Goal: Information Seeking & Learning: Find specific fact

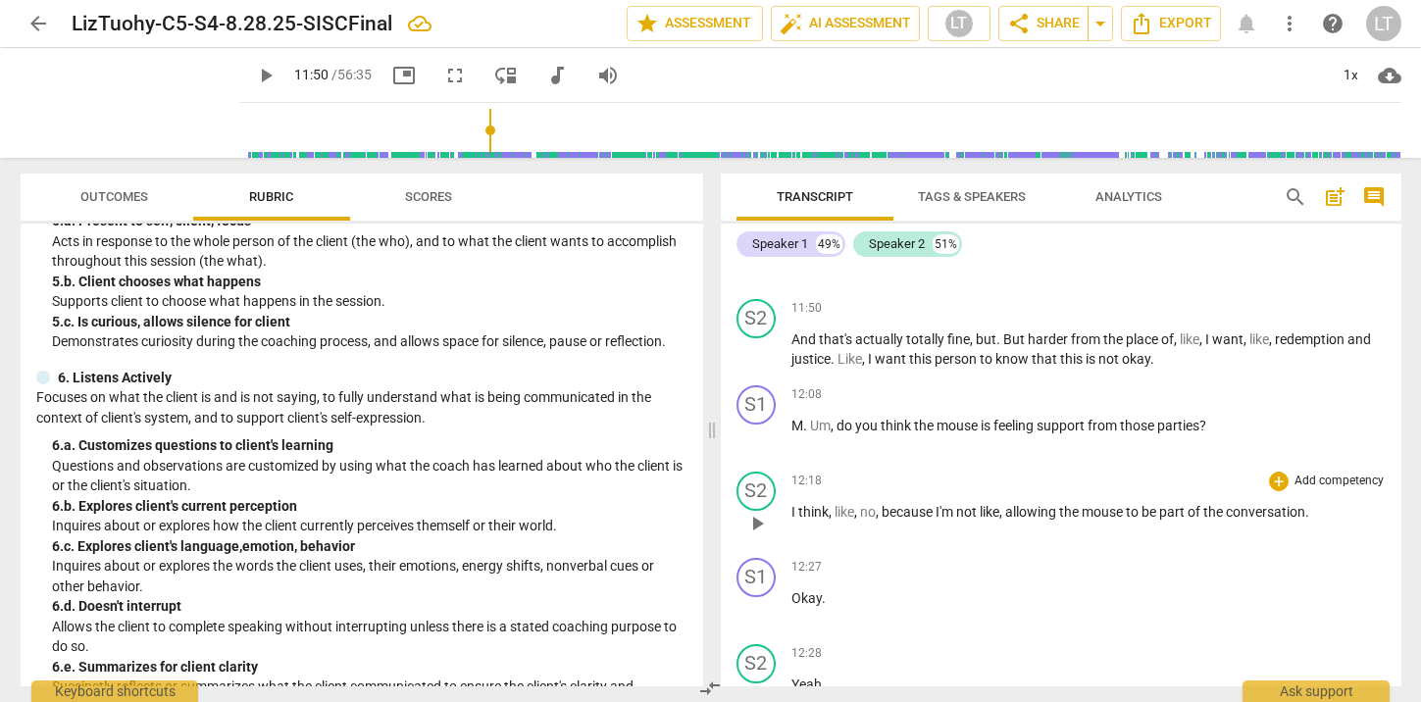
scroll to position [10081, 0]
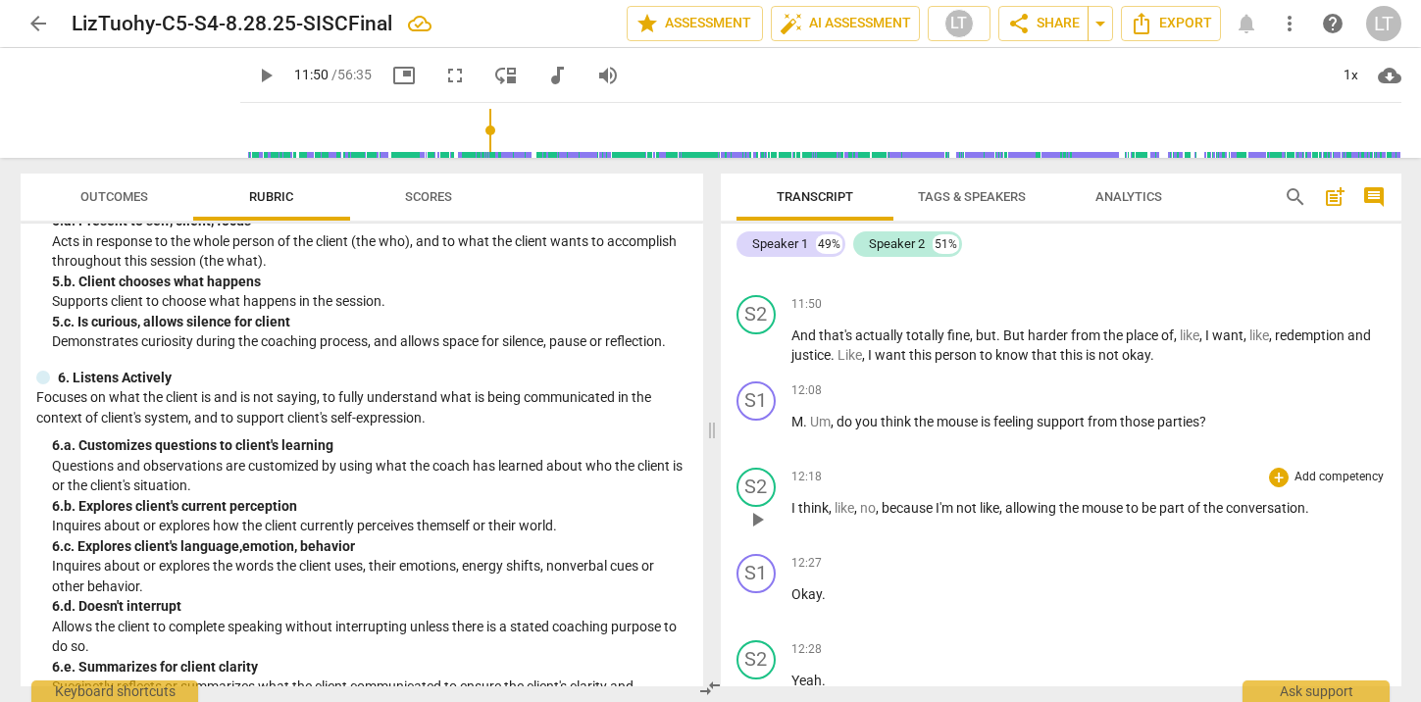
click at [762, 531] on span "play_arrow" at bounding box center [757, 520] width 24 height 24
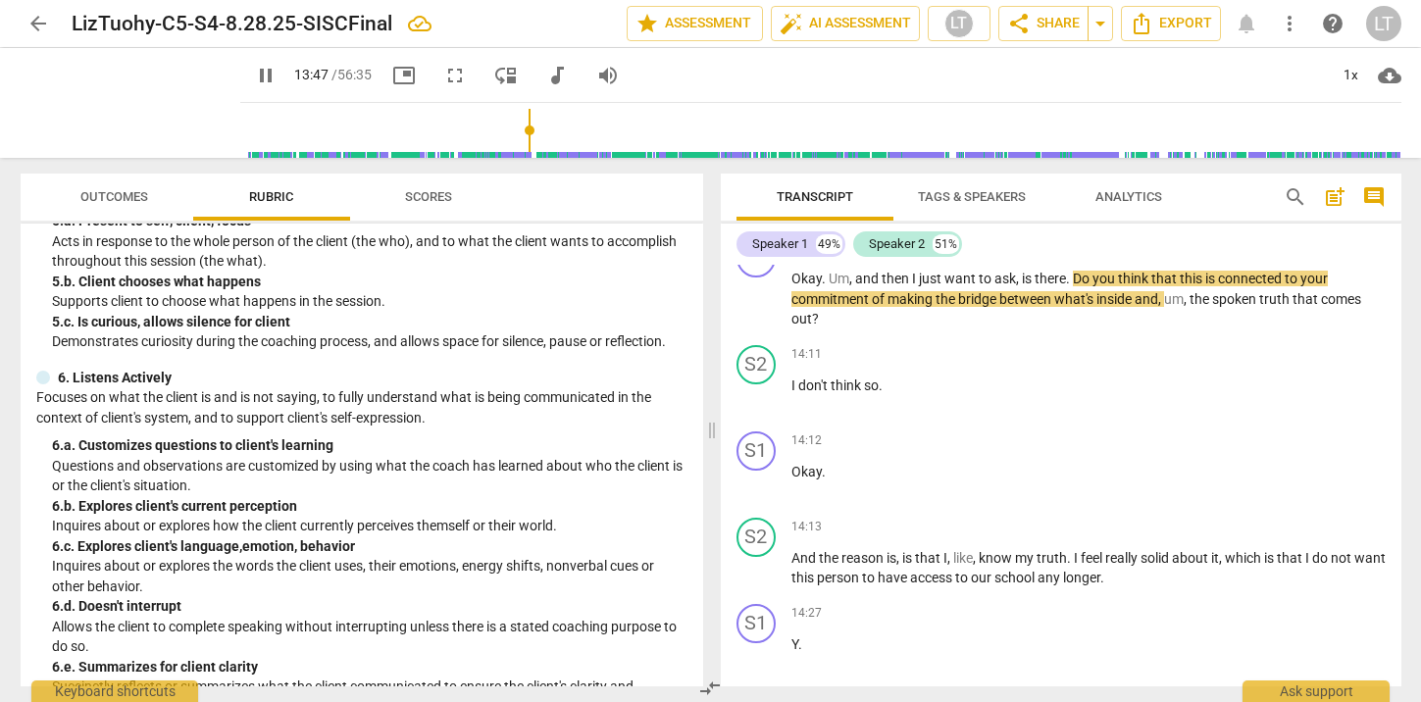
scroll to position [11332, 0]
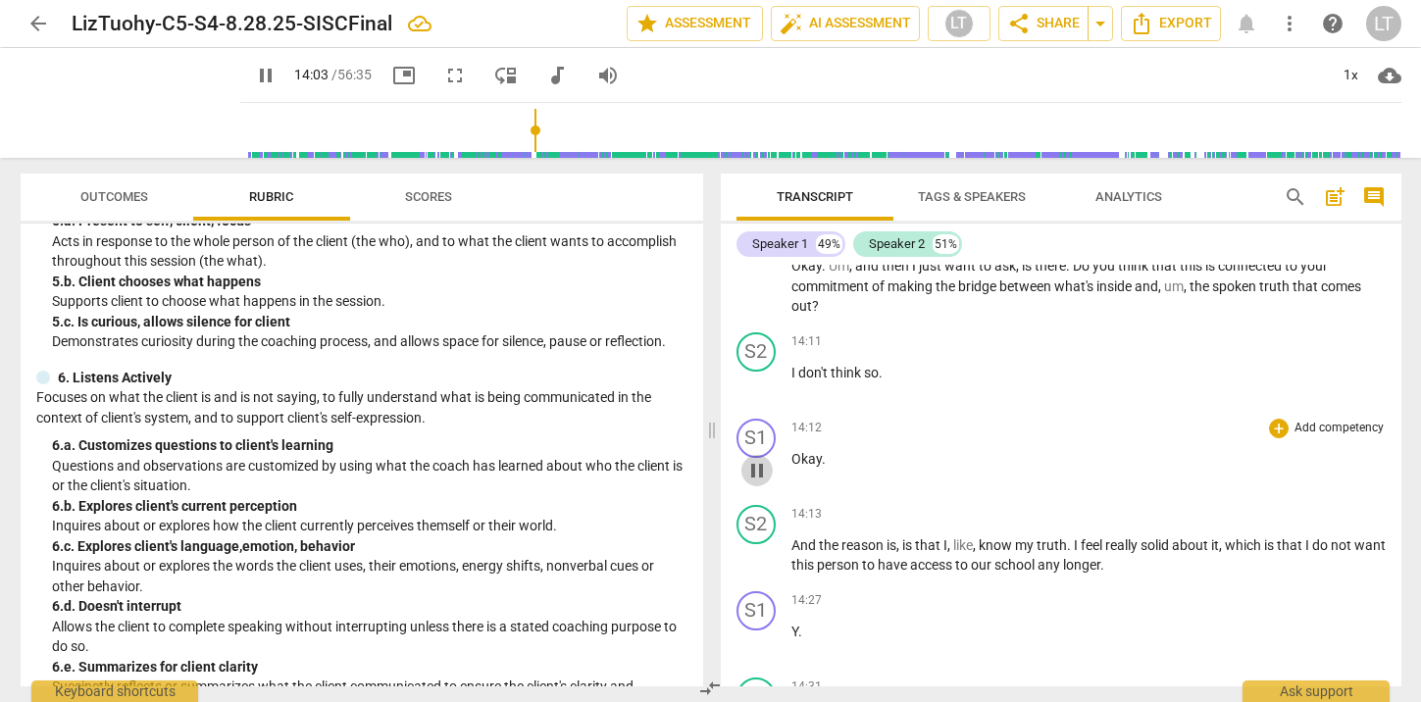
click at [761, 482] on span "pause" at bounding box center [757, 471] width 24 height 24
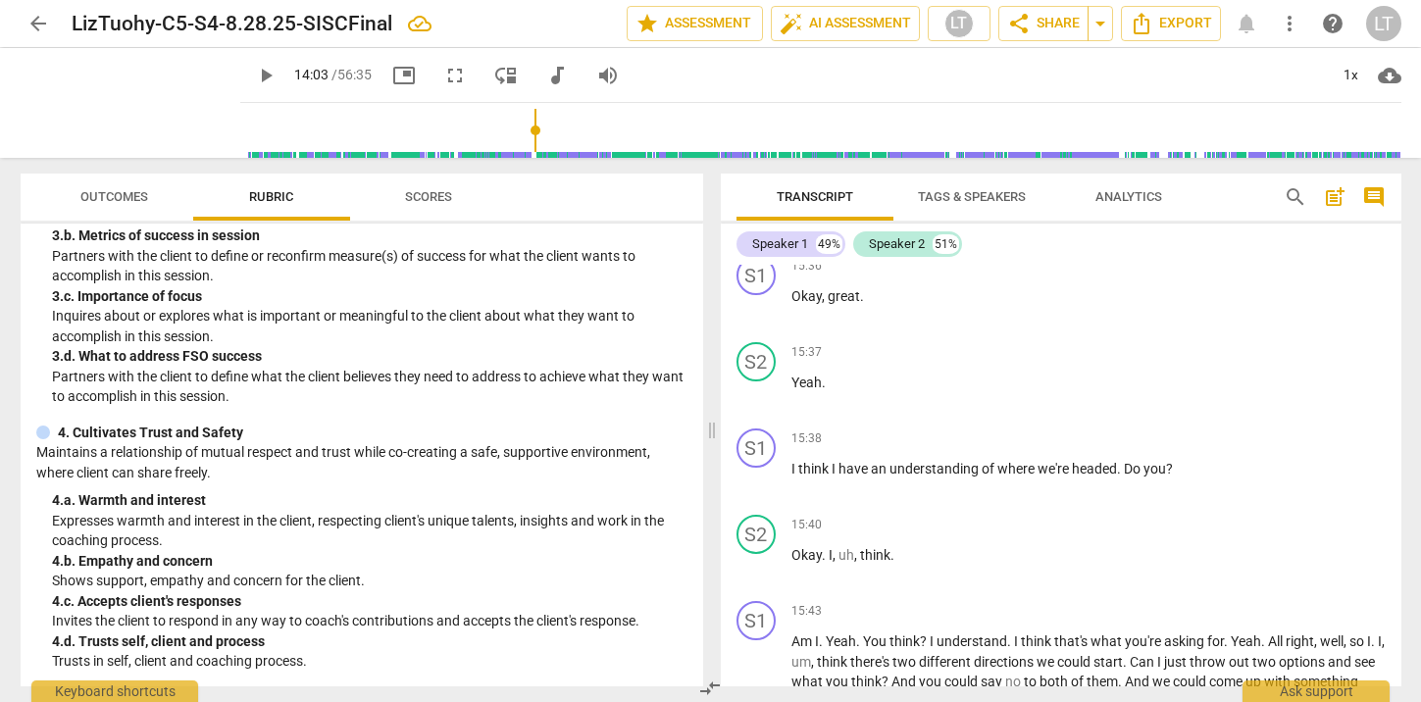
scroll to position [13426, 0]
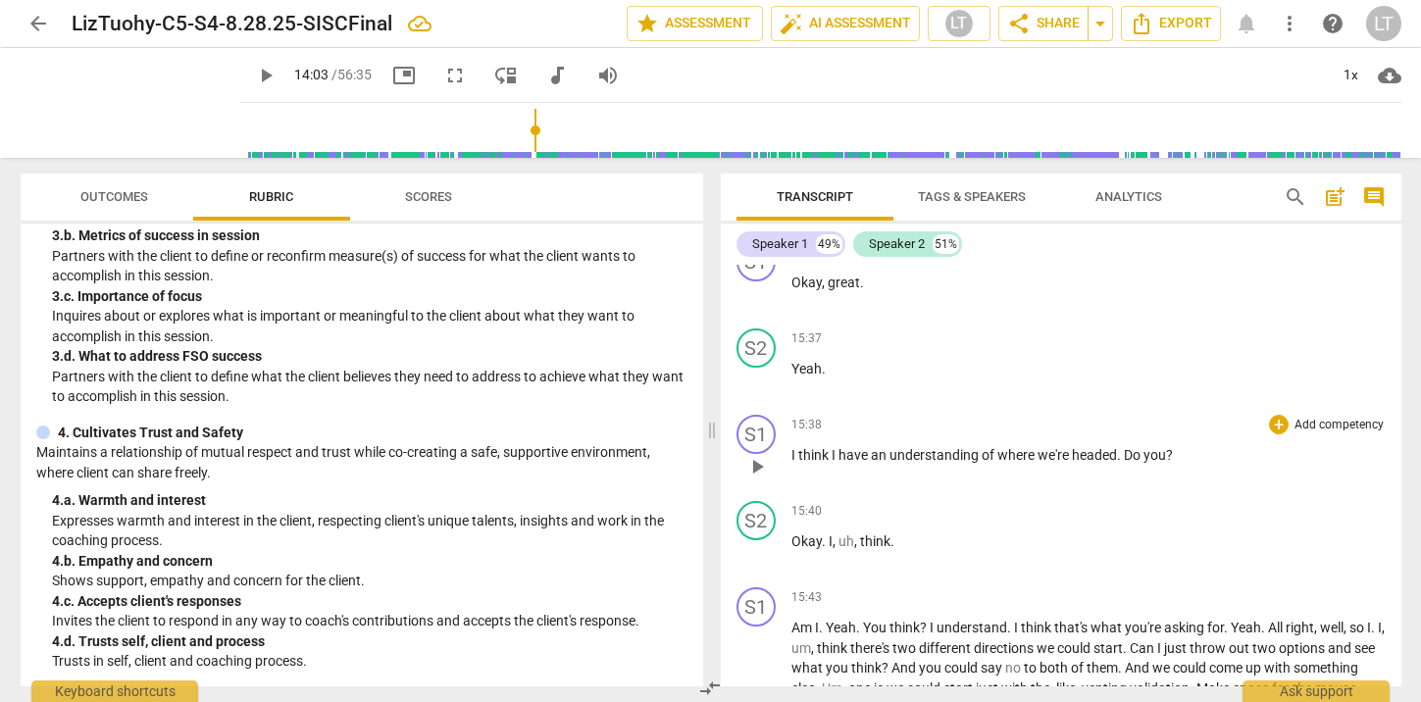
click at [755, 478] on span "play_arrow" at bounding box center [757, 467] width 24 height 24
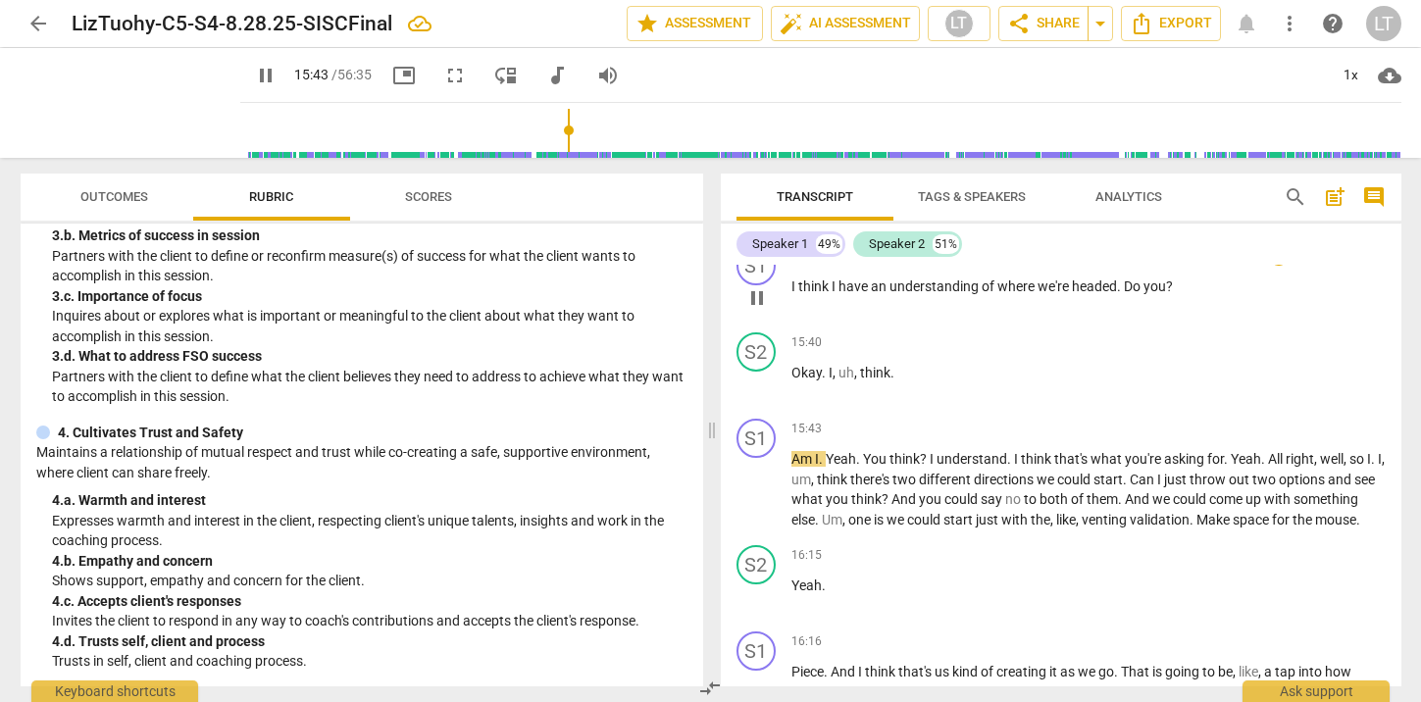
scroll to position [13598, 0]
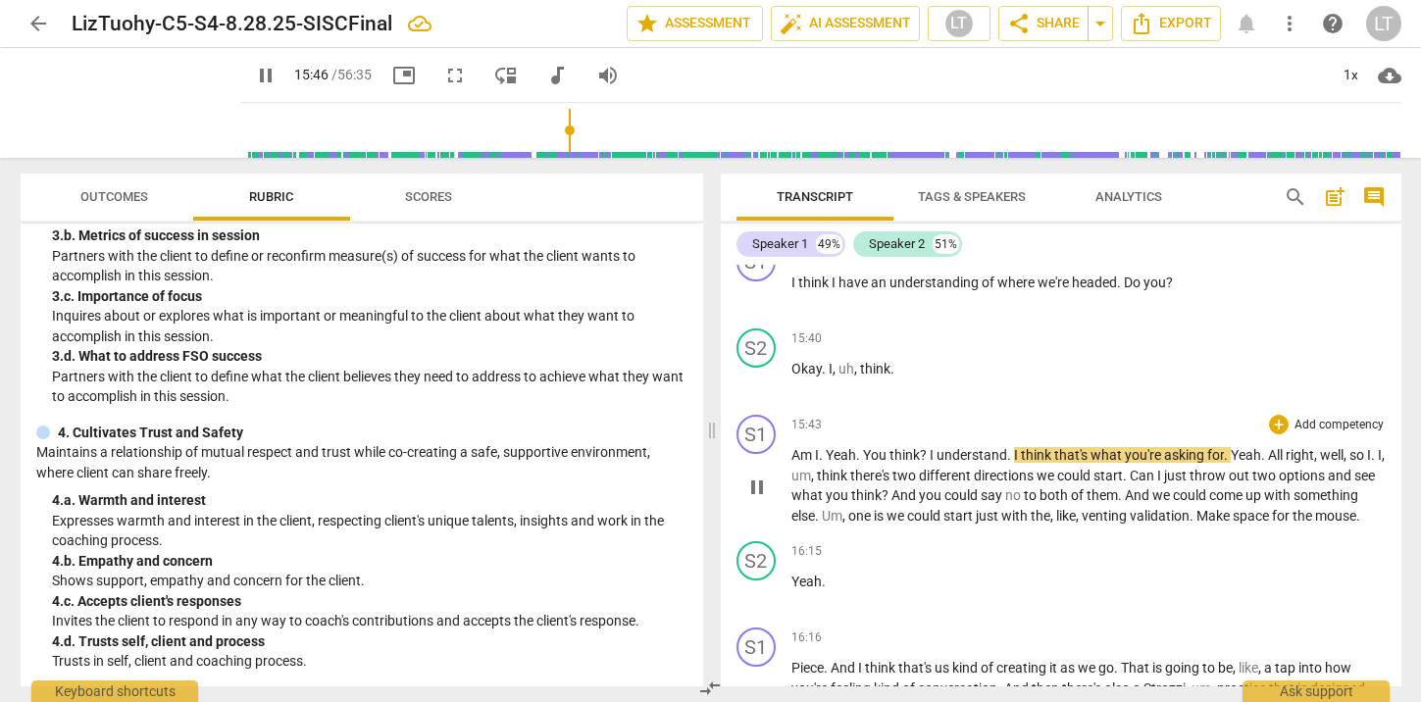
click at [926, 463] on span "?" at bounding box center [925, 455] width 10 height 16
type input "947"
click at [1000, 463] on span "." at bounding box center [1003, 455] width 7 height 16
click at [1005, 463] on span "." at bounding box center [1003, 455] width 7 height 16
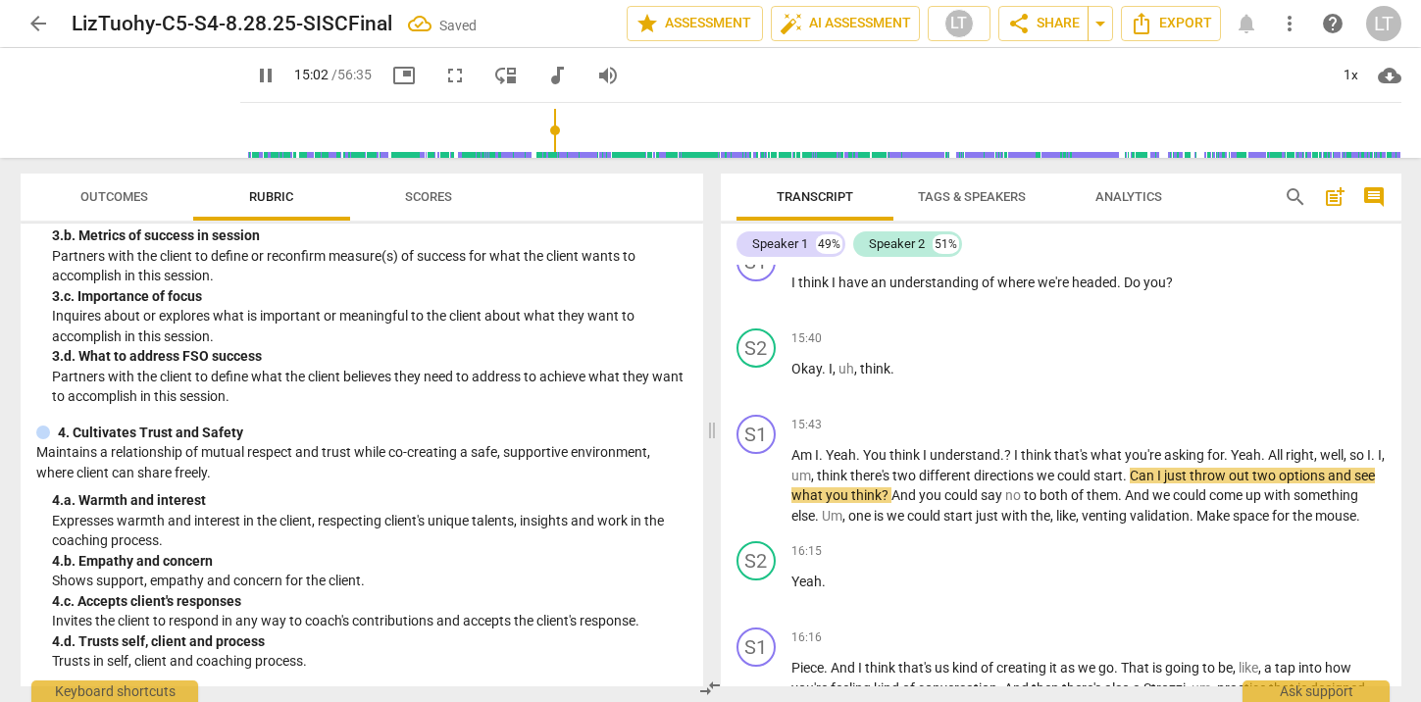
drag, startPoint x: 558, startPoint y: 128, endPoint x: 535, endPoint y: 128, distance: 22.5
click at [535, 128] on input "range" at bounding box center [824, 130] width 1153 height 63
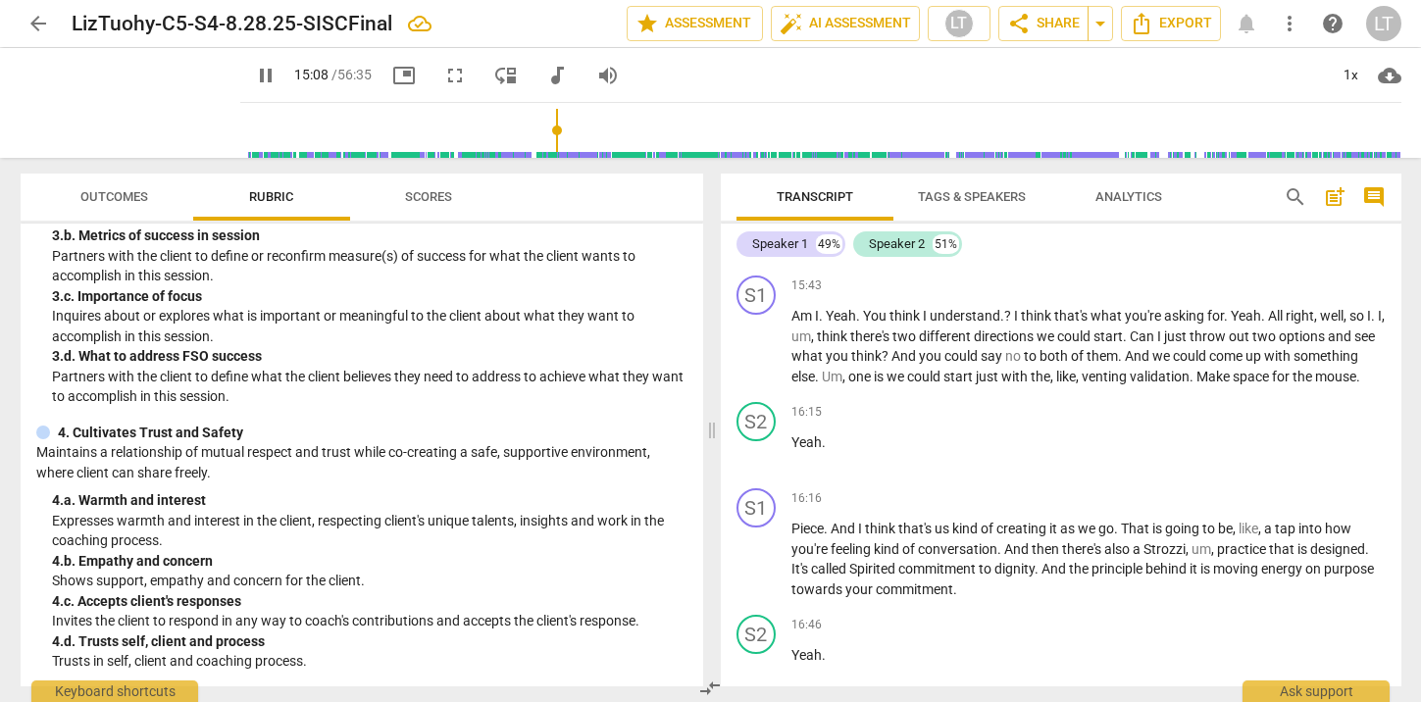
scroll to position [13695, 0]
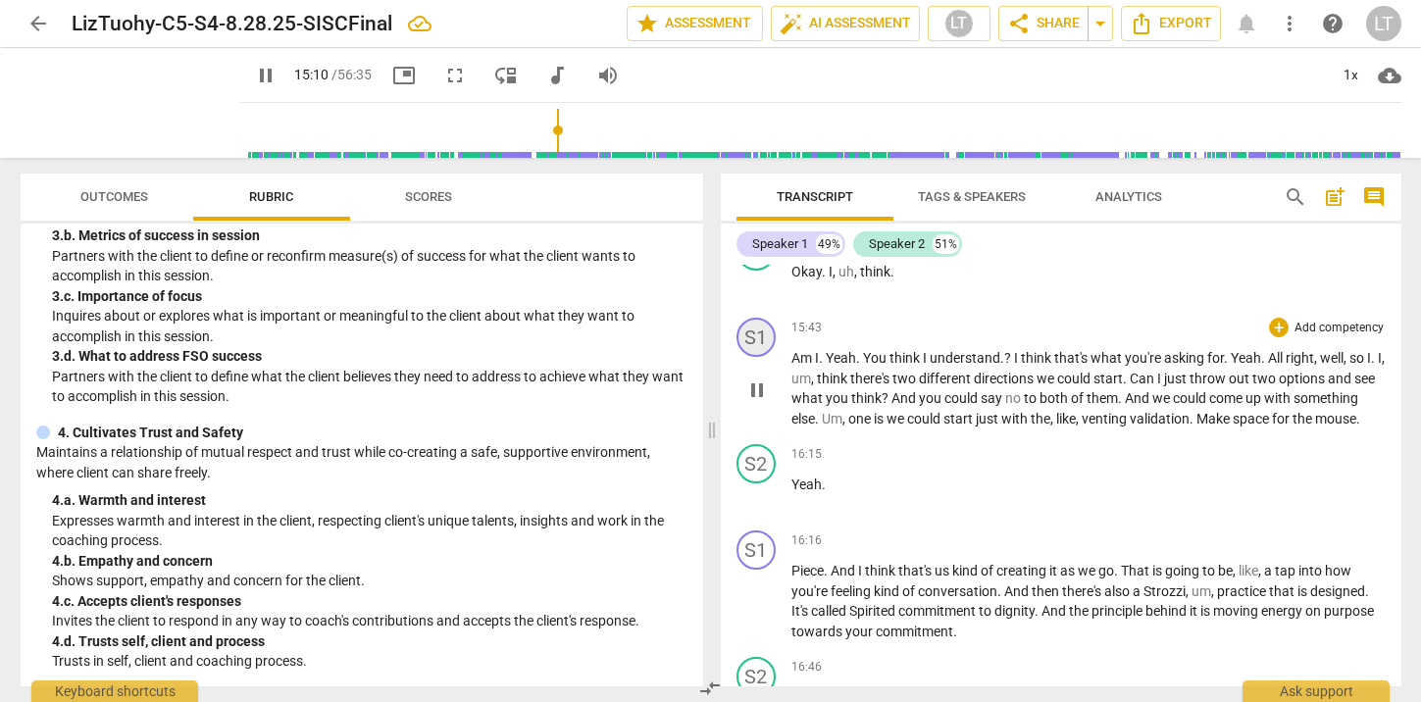
click at [758, 357] on div "S1" at bounding box center [755, 337] width 39 height 39
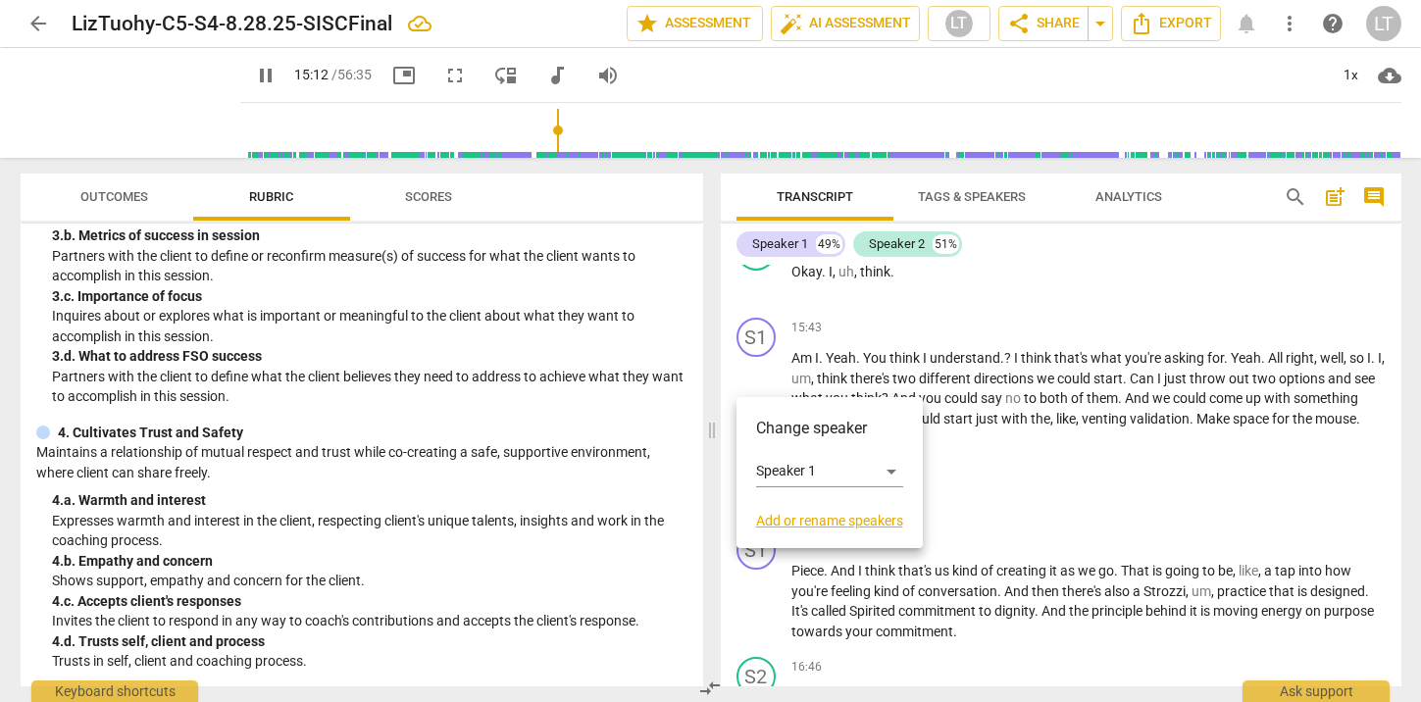
click at [926, 341] on div at bounding box center [710, 351] width 1421 height 702
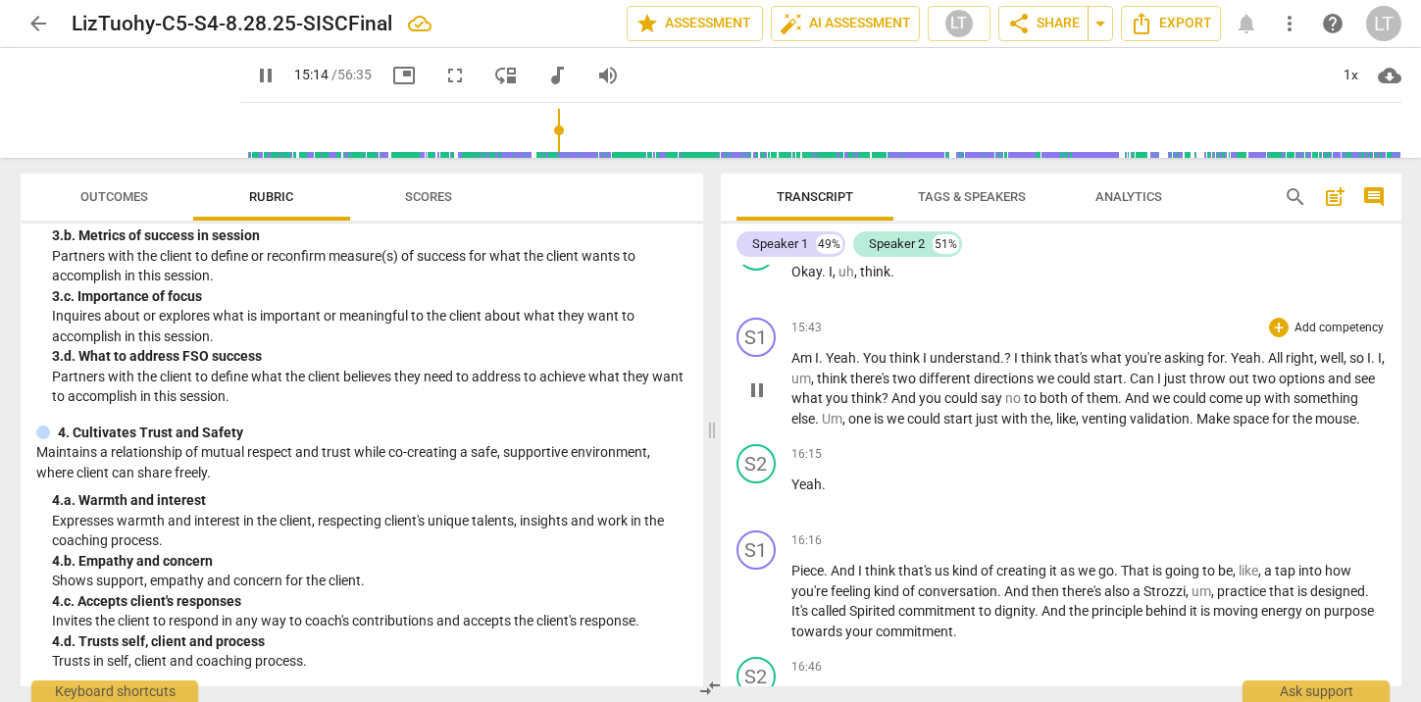
scroll to position [13659, 0]
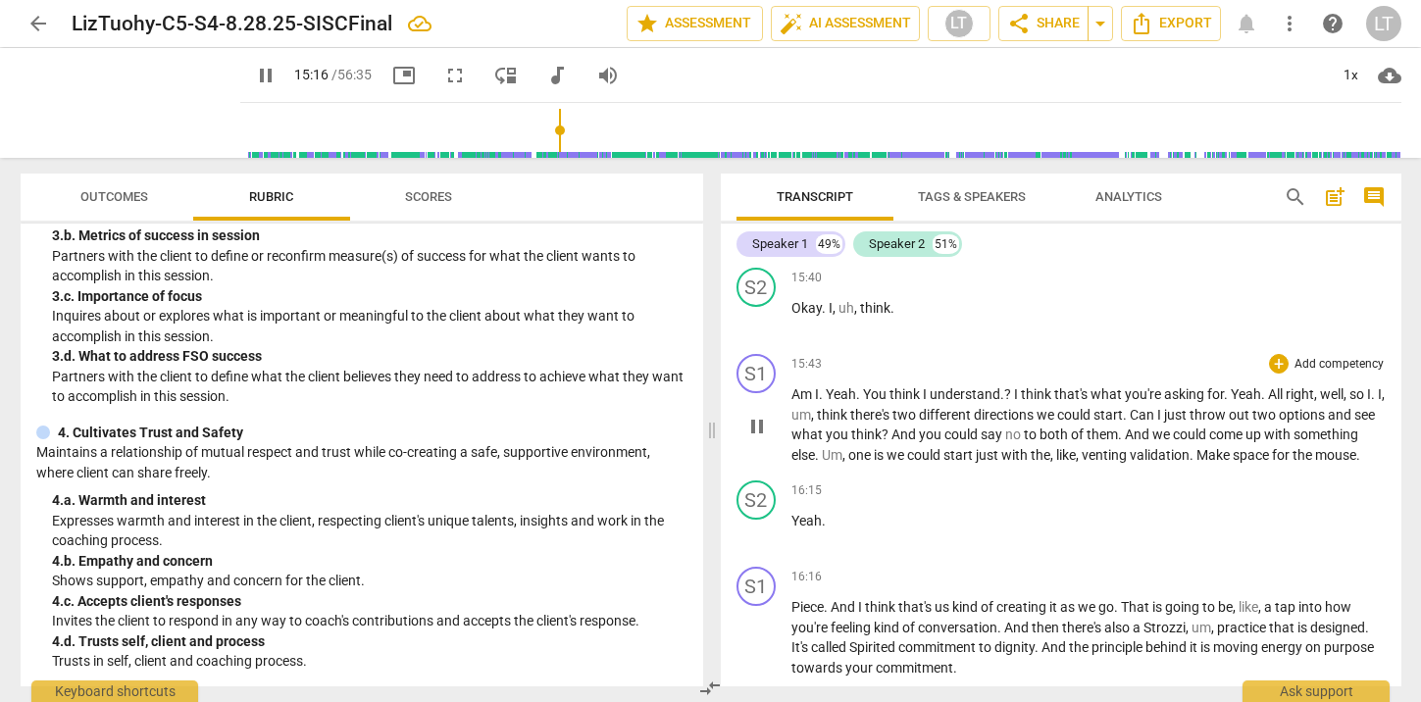
click at [814, 373] on span "15:43" at bounding box center [806, 364] width 30 height 17
click at [1376, 436] on p "Am I . Yeah . You think I understand . ? I think that's what you're asking for …" at bounding box center [1088, 424] width 594 height 80
type input "955"
click at [1232, 463] on span "Make" at bounding box center [1214, 455] width 36 height 16
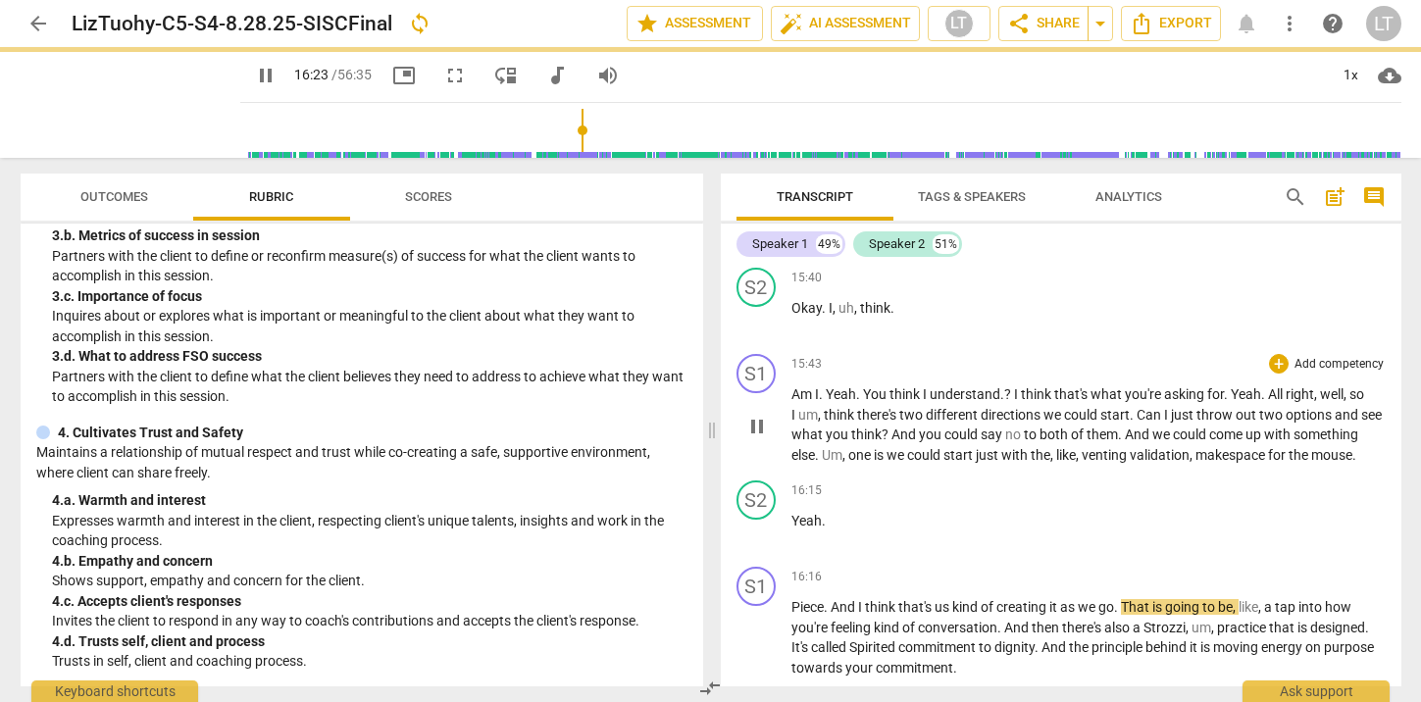
click at [1129, 463] on span "venting" at bounding box center [1105, 455] width 48 height 16
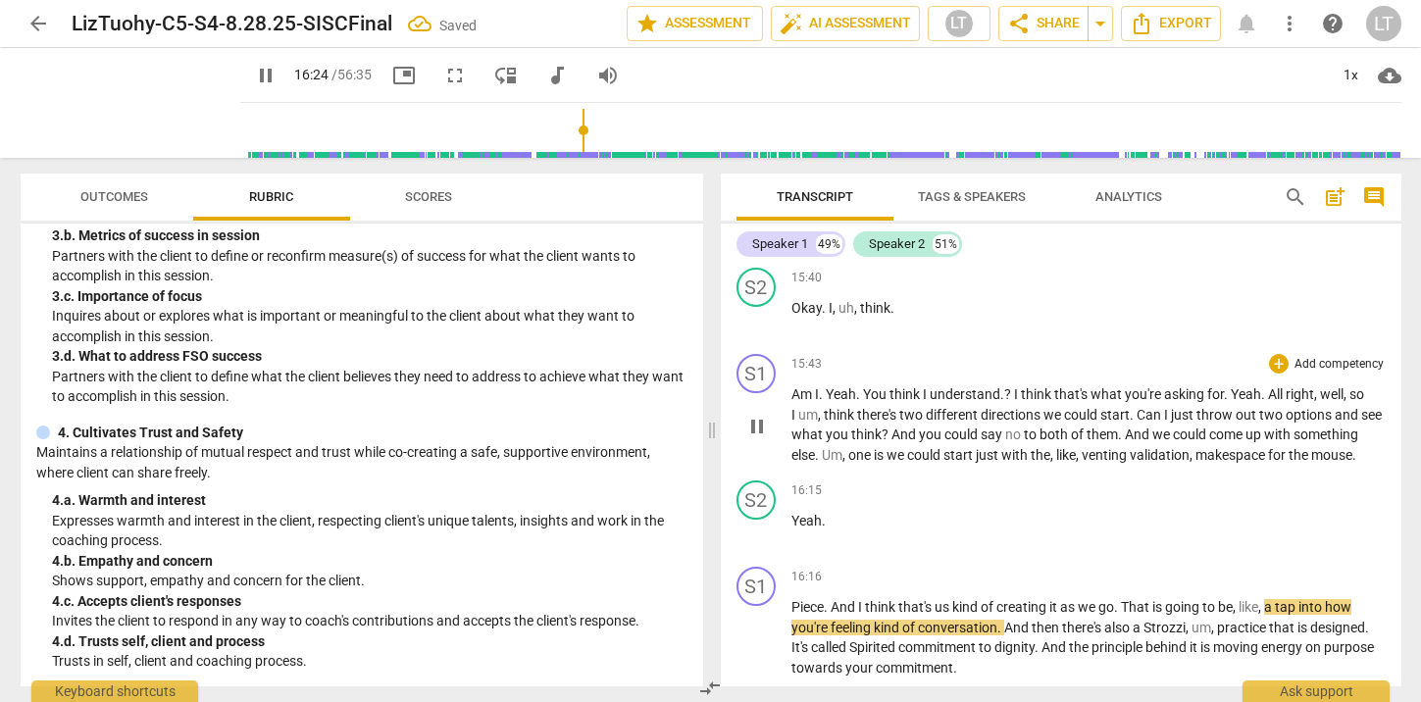
click at [1129, 463] on span "venting" at bounding box center [1105, 455] width 48 height 16
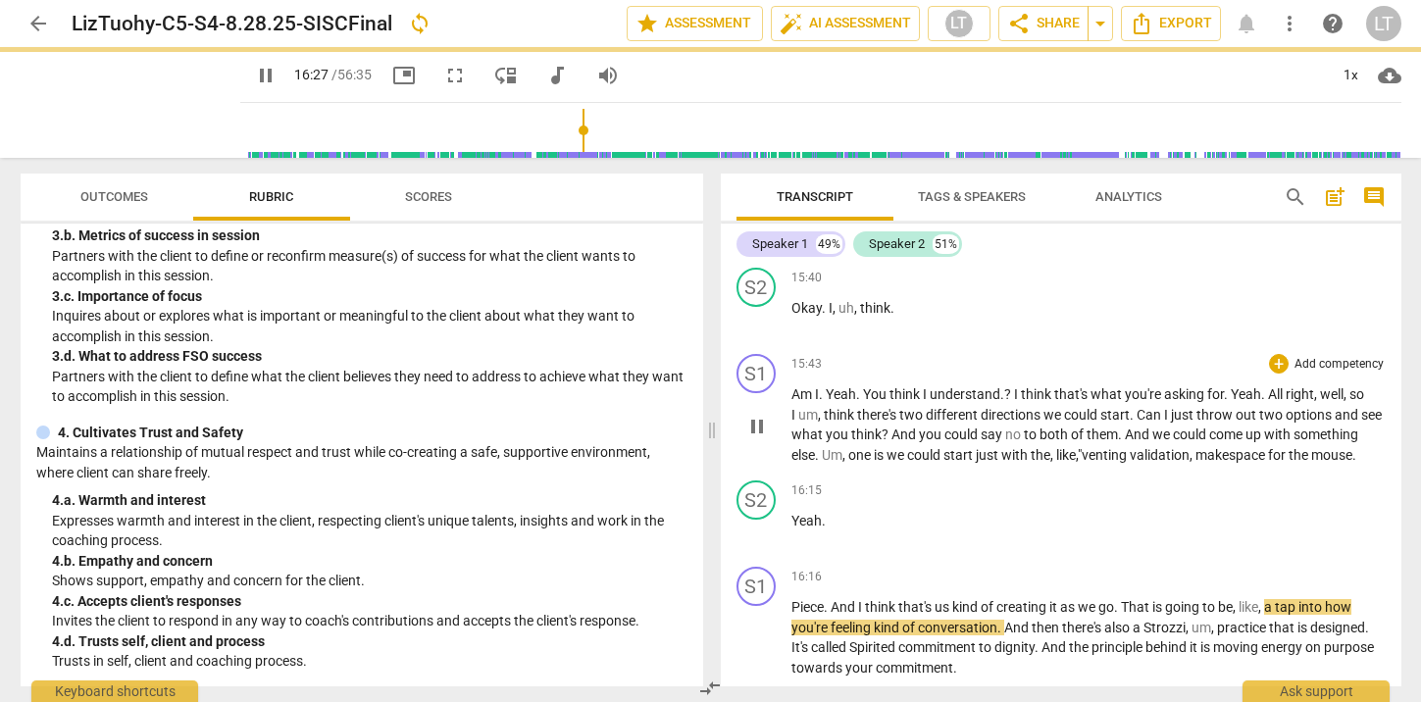
click at [864, 465] on p "Am I . Yeah . You think I understand . ? I think that's what you're asking for …" at bounding box center [1088, 424] width 594 height 80
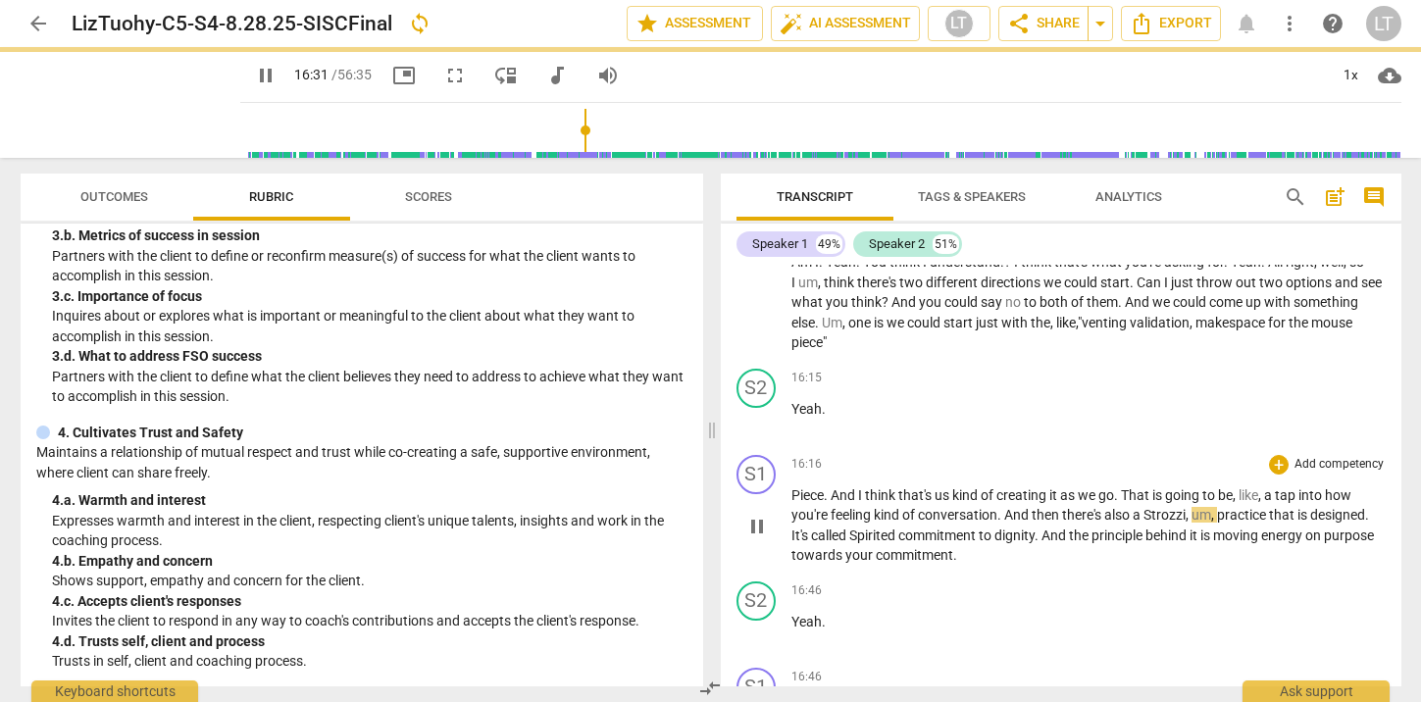
scroll to position [13798, 0]
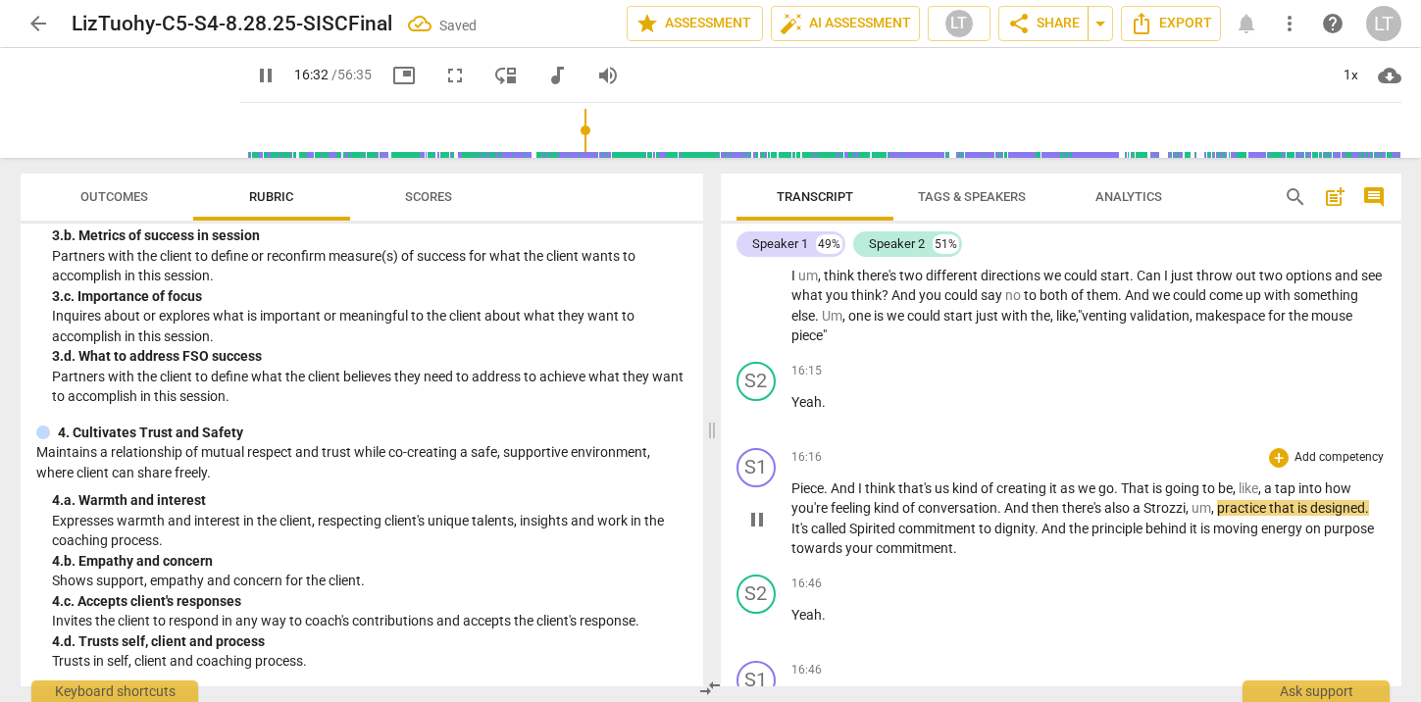
click at [834, 496] on span "And" at bounding box center [843, 488] width 27 height 16
type input "993"
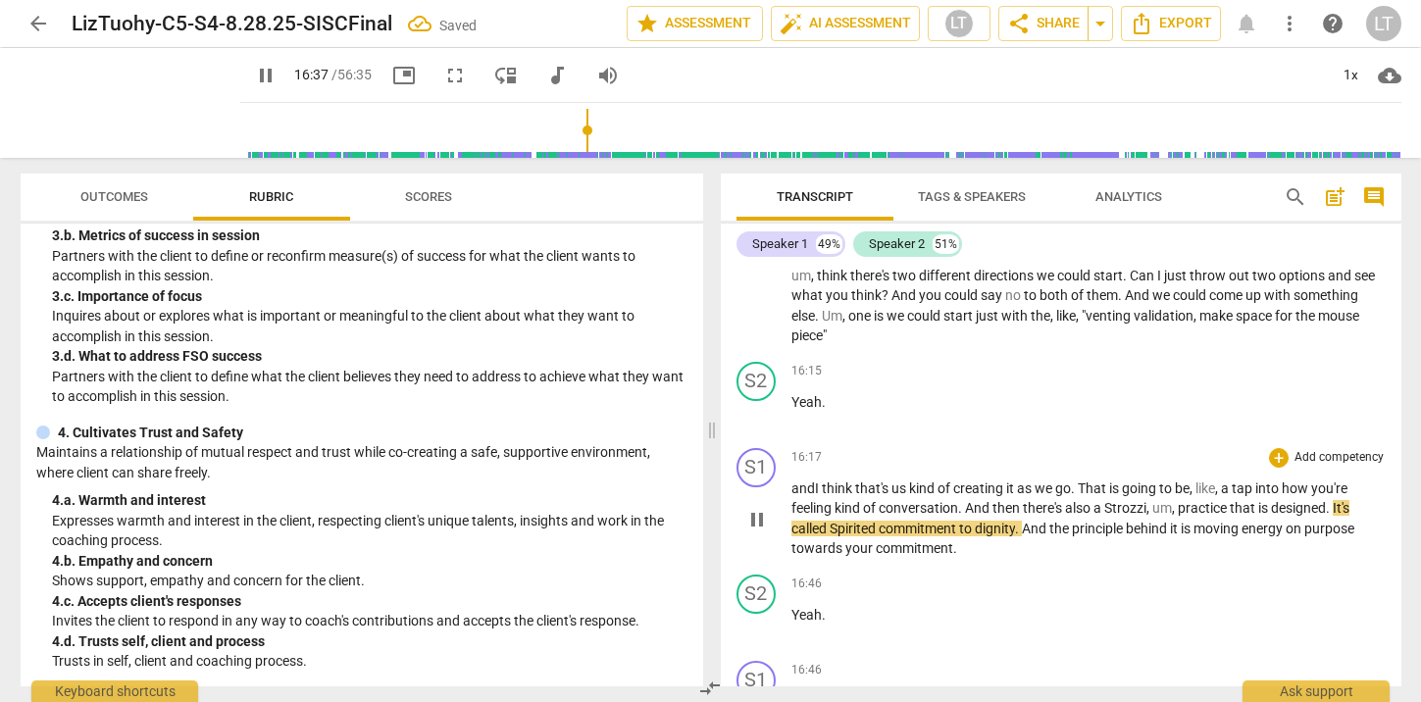
click at [798, 496] on span "and" at bounding box center [803, 488] width 24 height 16
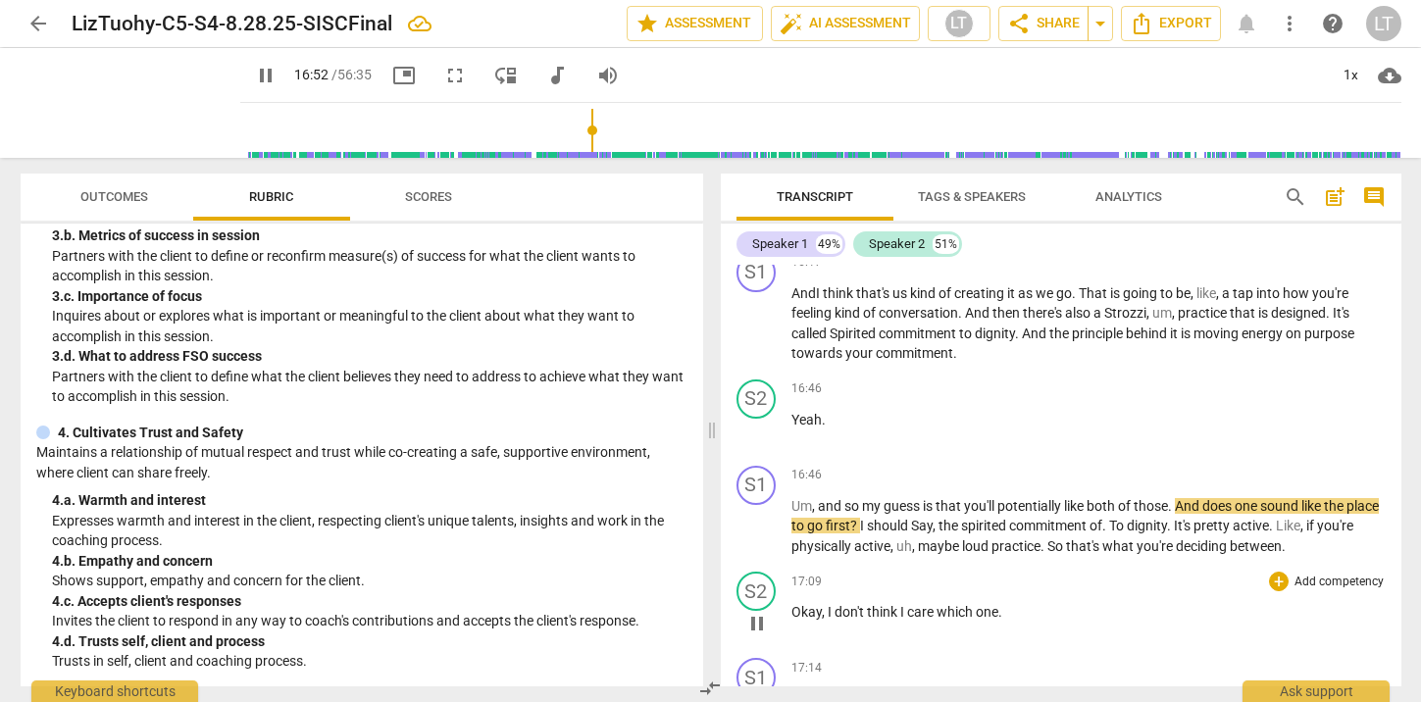
scroll to position [13986, 0]
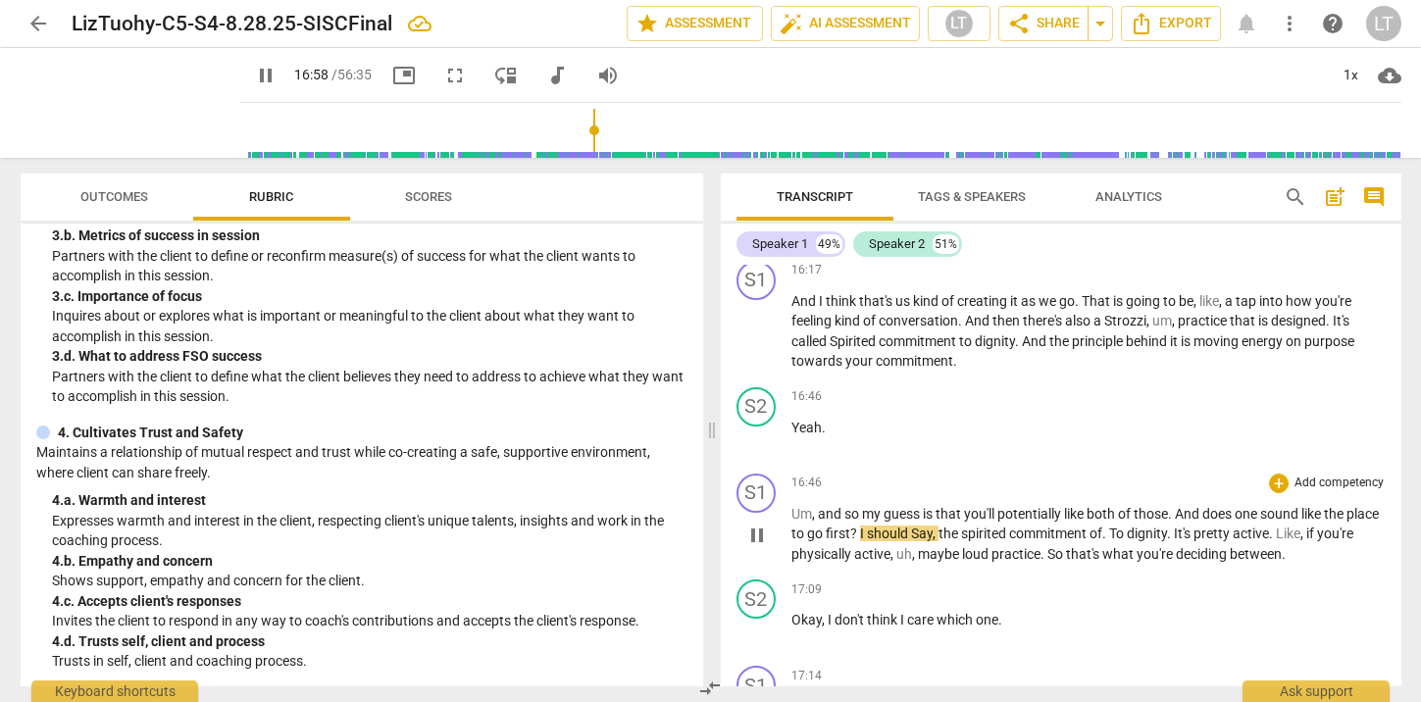
click at [1179, 522] on span "And" at bounding box center [1188, 514] width 27 height 16
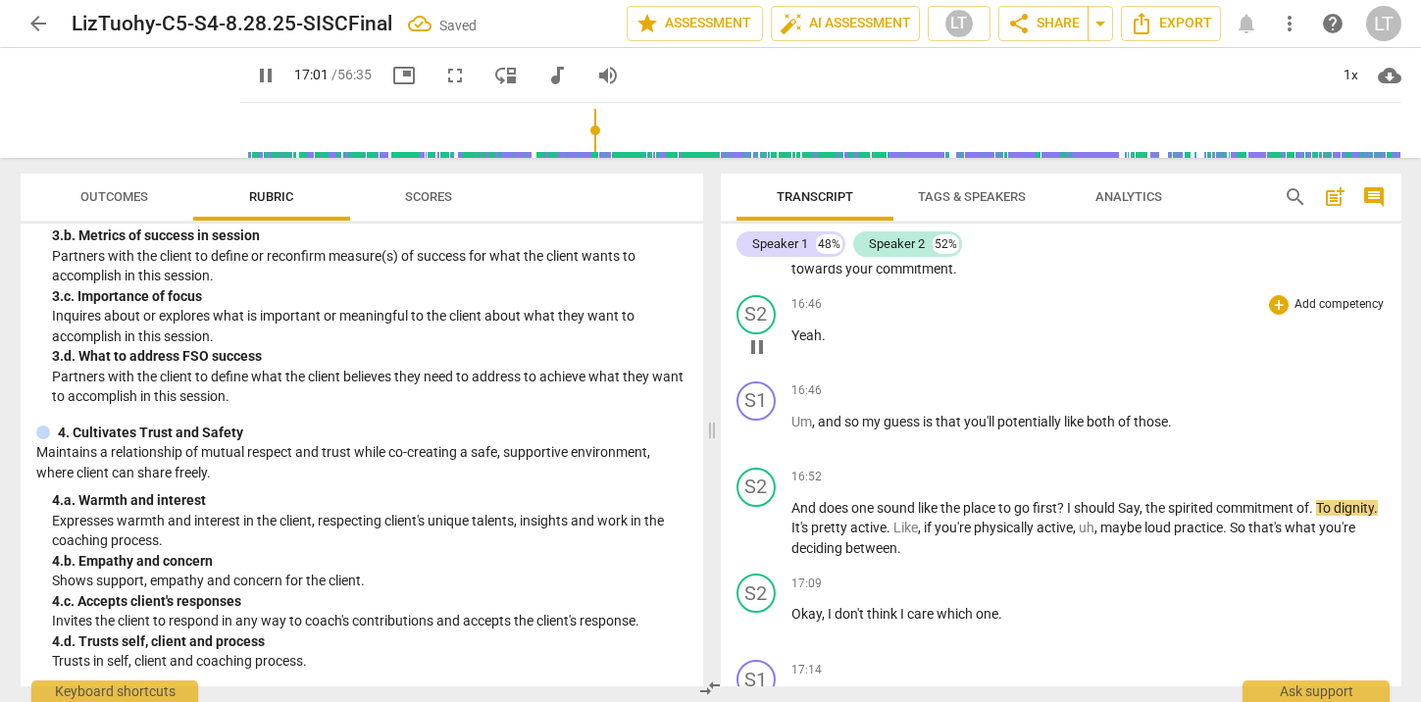
scroll to position [14107, 0]
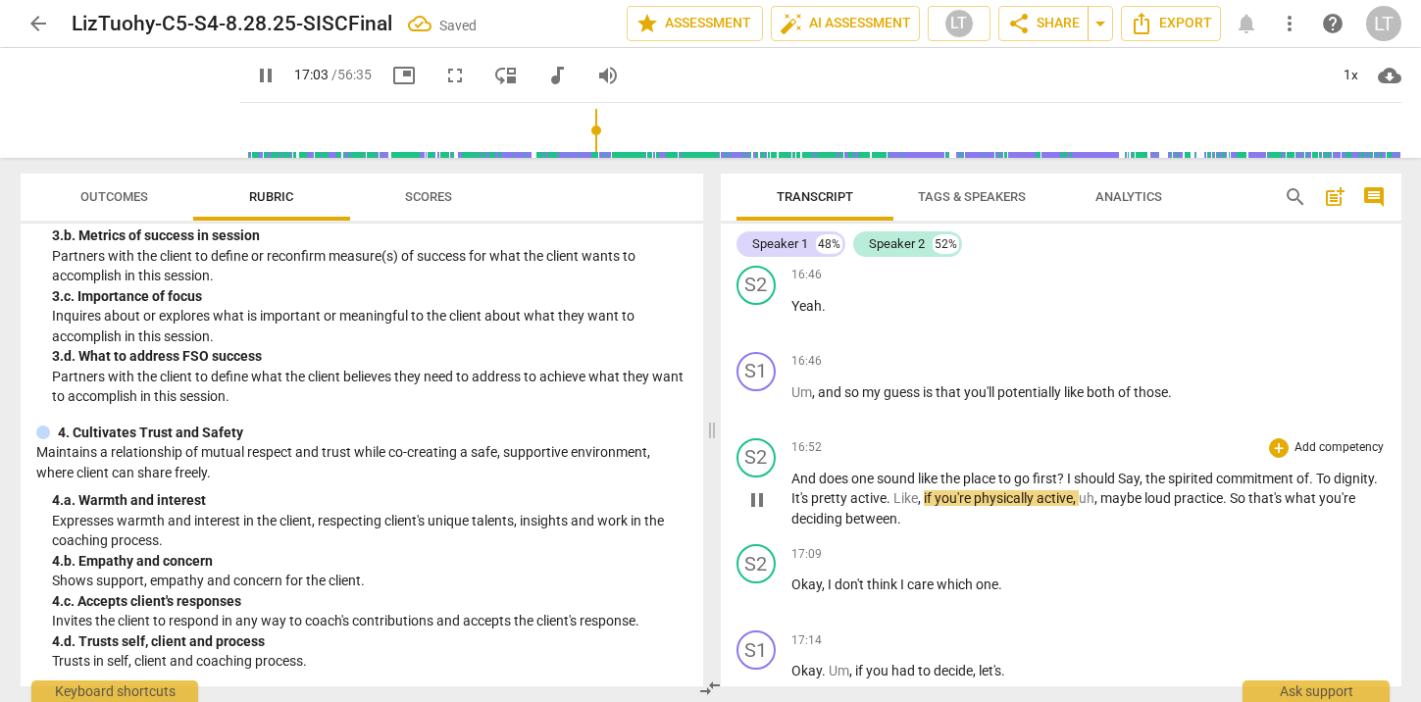
click at [791, 486] on span "And" at bounding box center [804, 479] width 27 height 16
type input "1024"
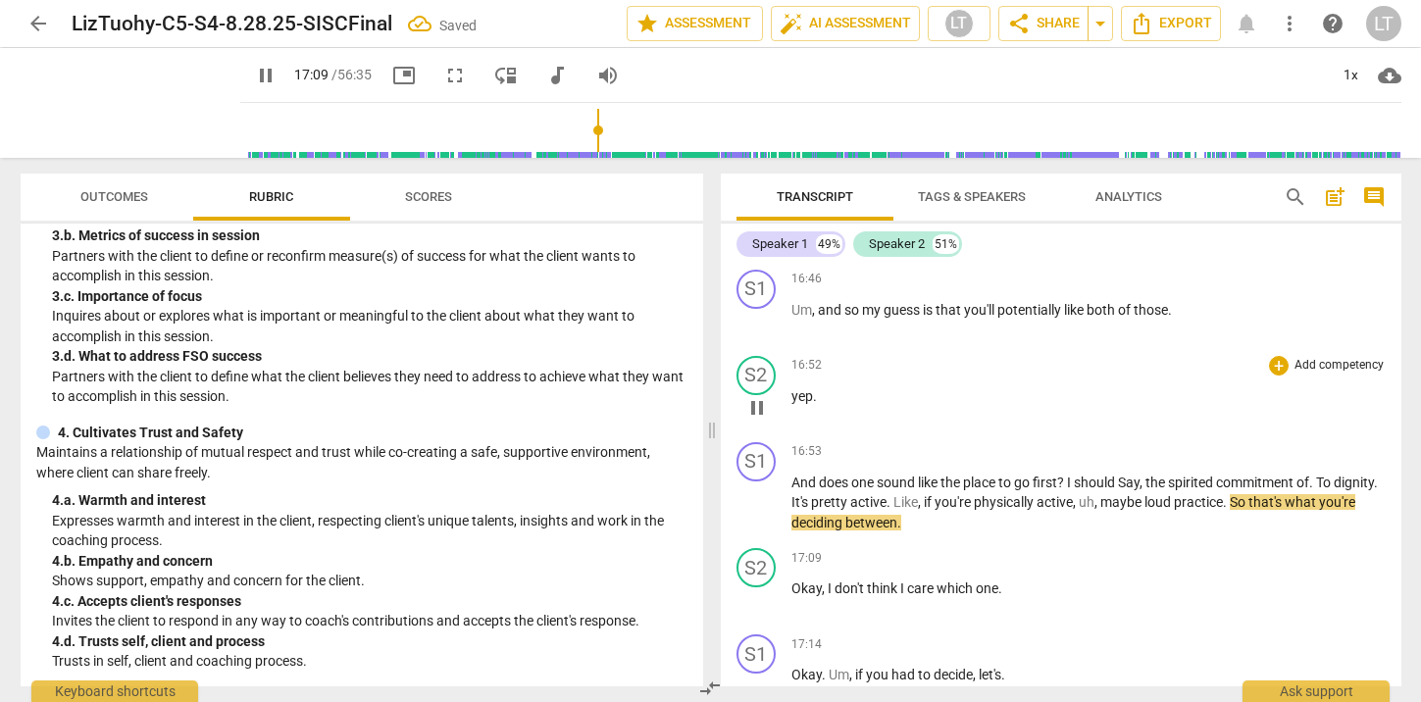
scroll to position [14194, 0]
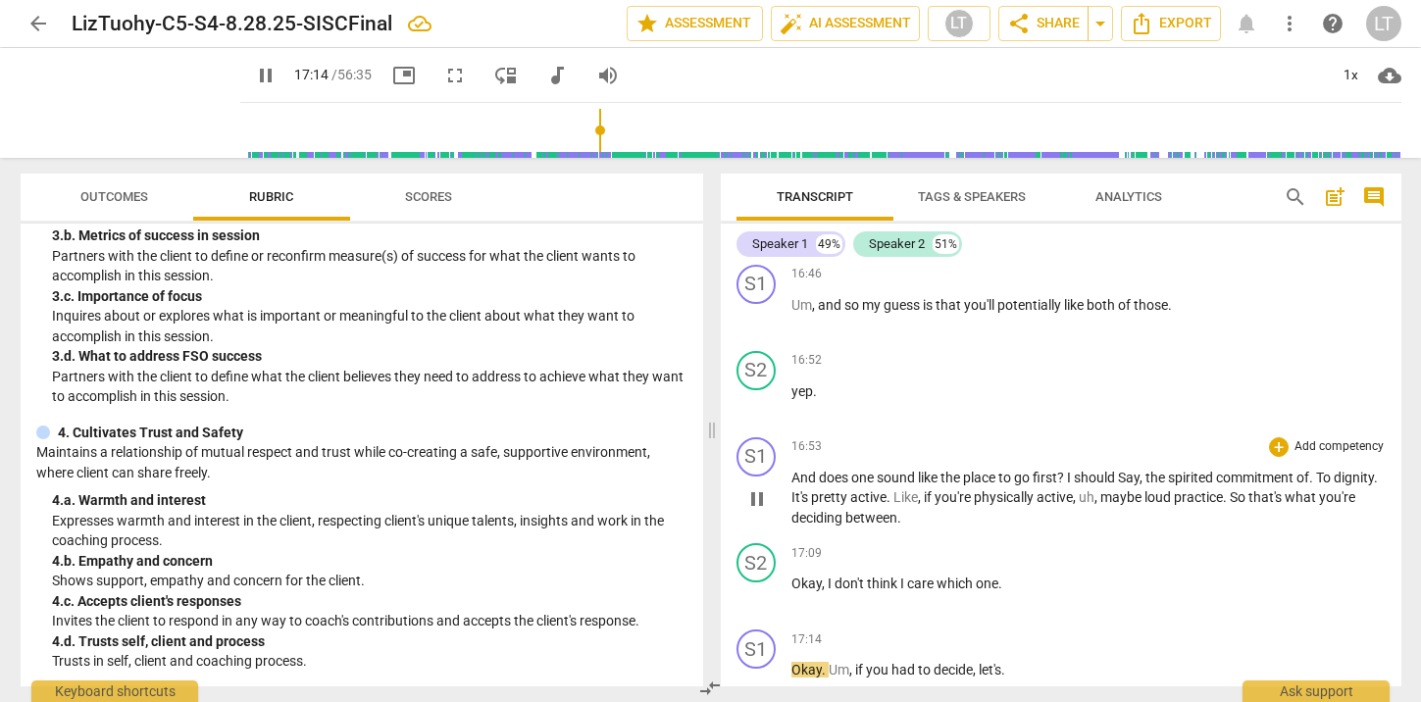
click at [808, 455] on span "16:53" at bounding box center [806, 446] width 30 height 17
click at [805, 282] on span "16:46" at bounding box center [806, 274] width 30 height 17
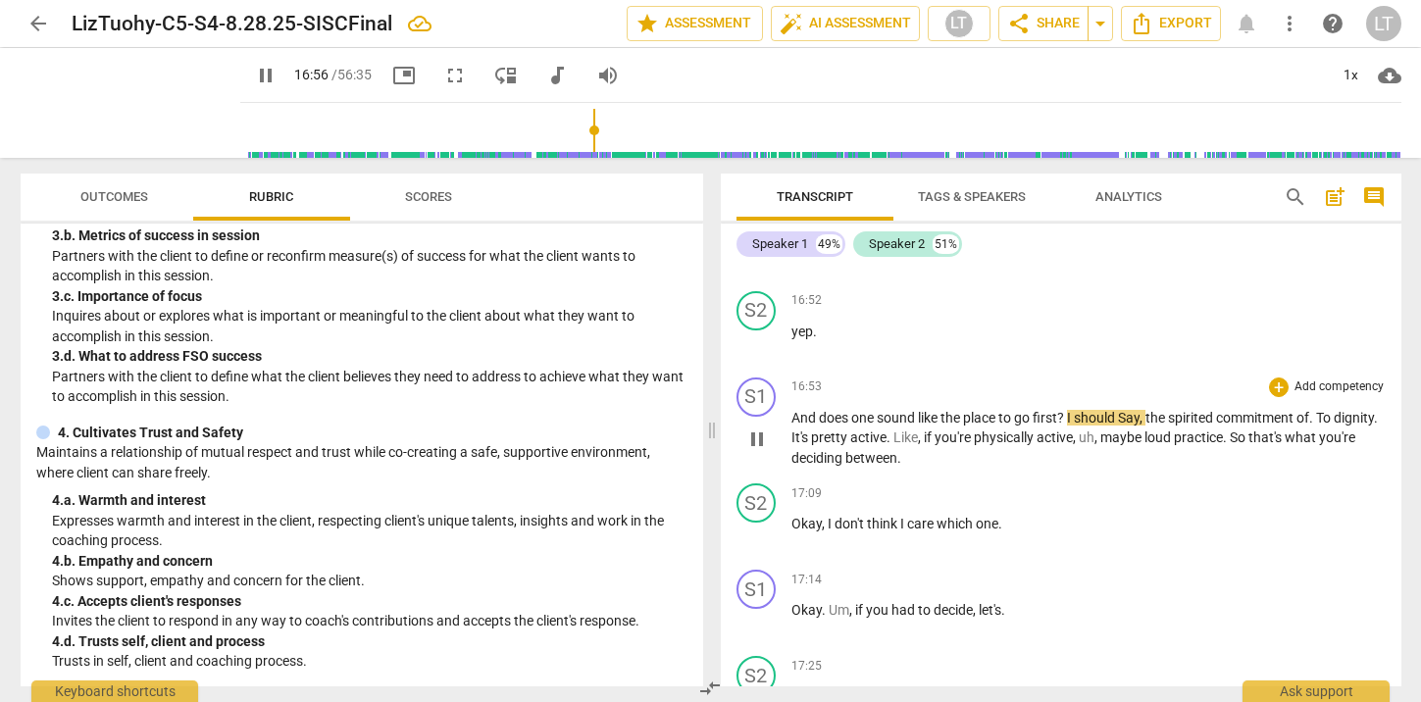
scroll to position [14279, 0]
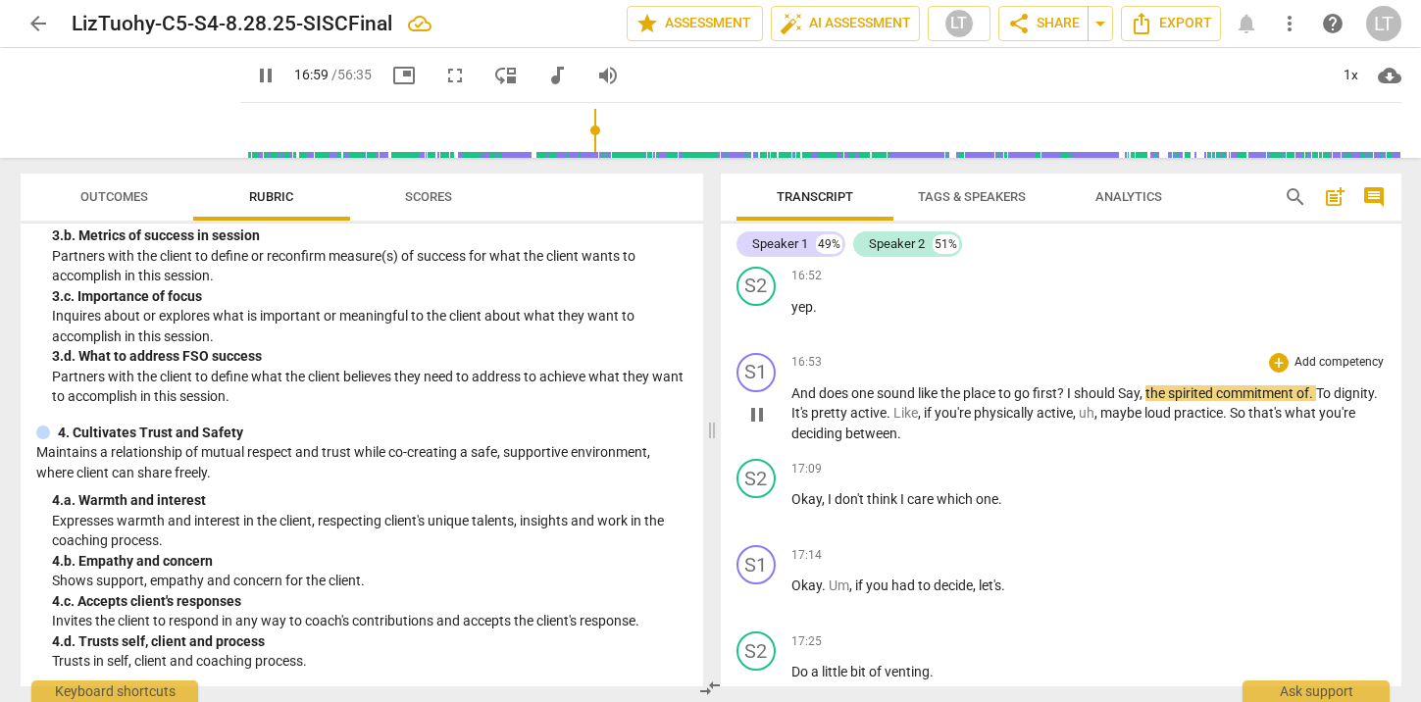
click at [1124, 401] on span "Say" at bounding box center [1129, 393] width 22 height 16
click at [1145, 401] on span "," at bounding box center [1142, 393] width 6 height 16
type input "1023"
click at [1127, 401] on span "Say" at bounding box center [1129, 393] width 22 height 16
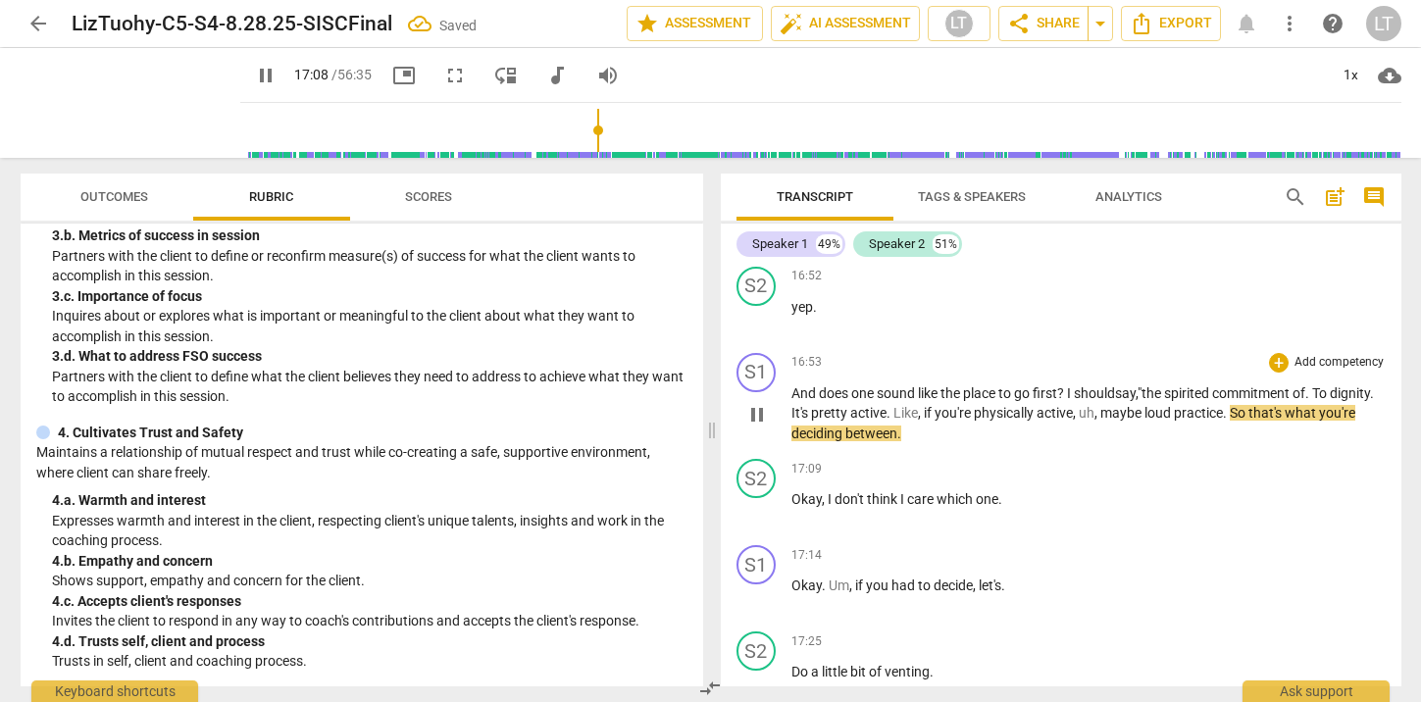
click at [1370, 401] on span "." at bounding box center [1372, 393] width 4 height 16
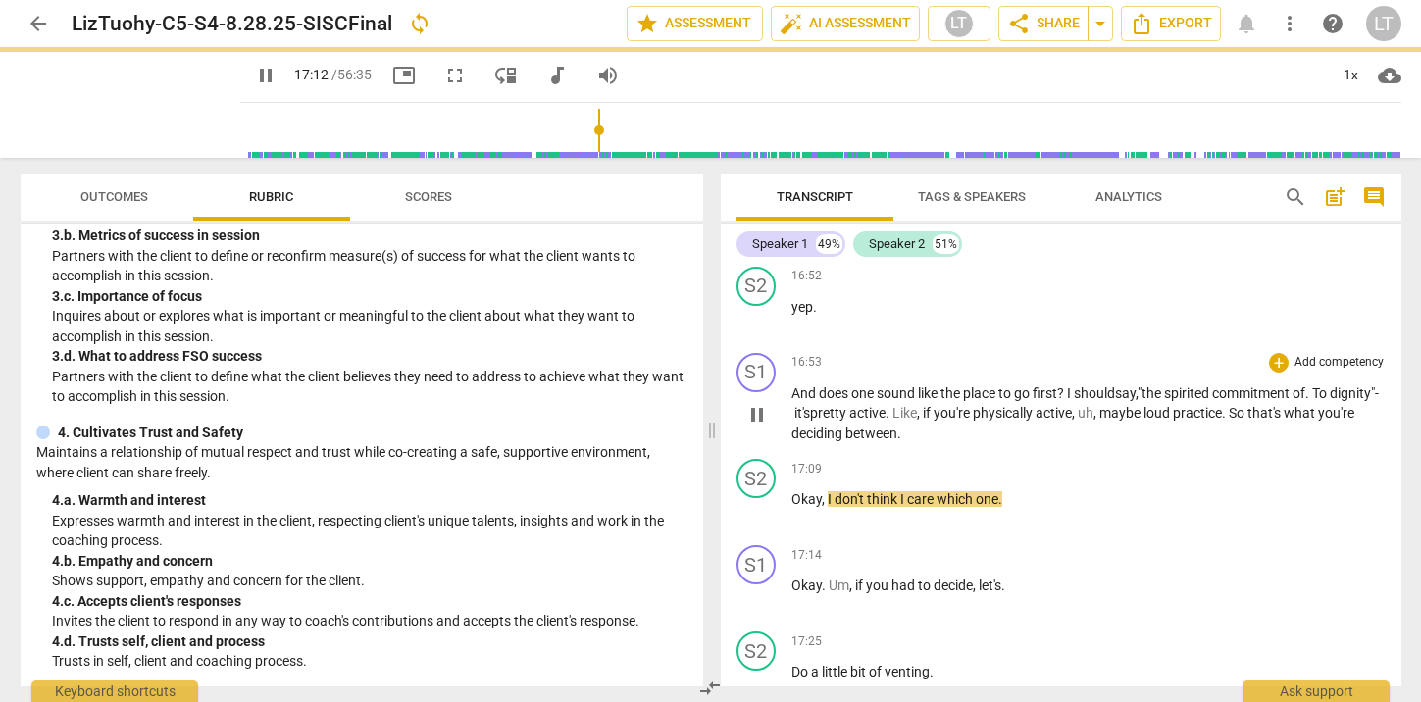
click at [1329, 401] on span "dignity"-" at bounding box center [1353, 393] width 49 height 16
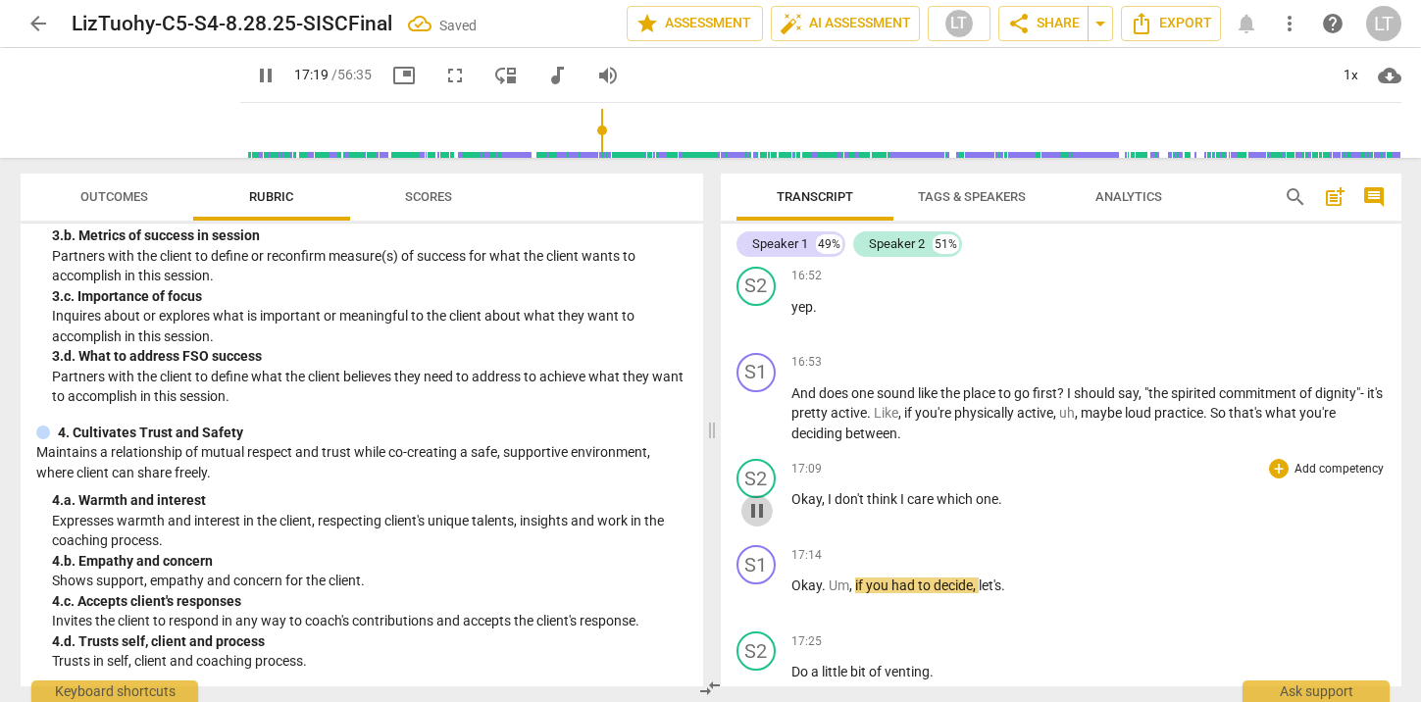
click at [756, 523] on span "pause" at bounding box center [757, 511] width 24 height 24
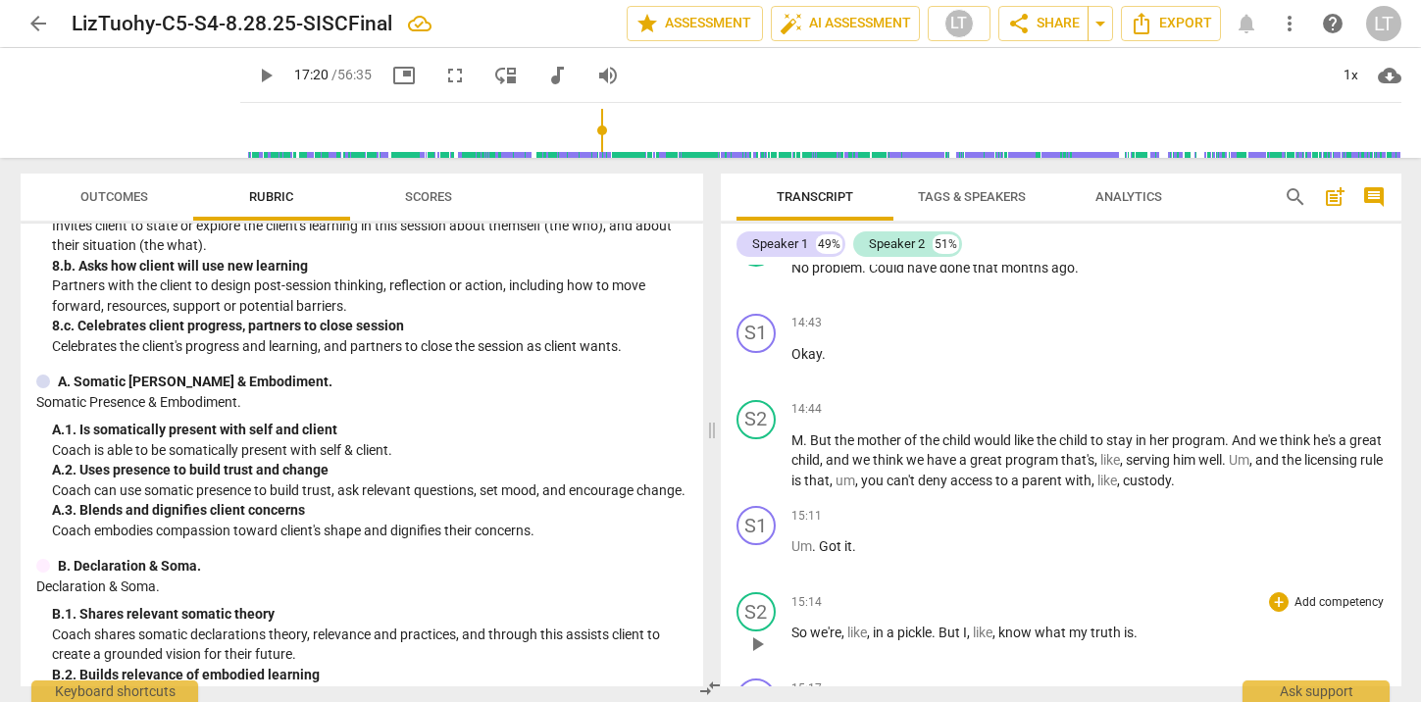
scroll to position [11932, 0]
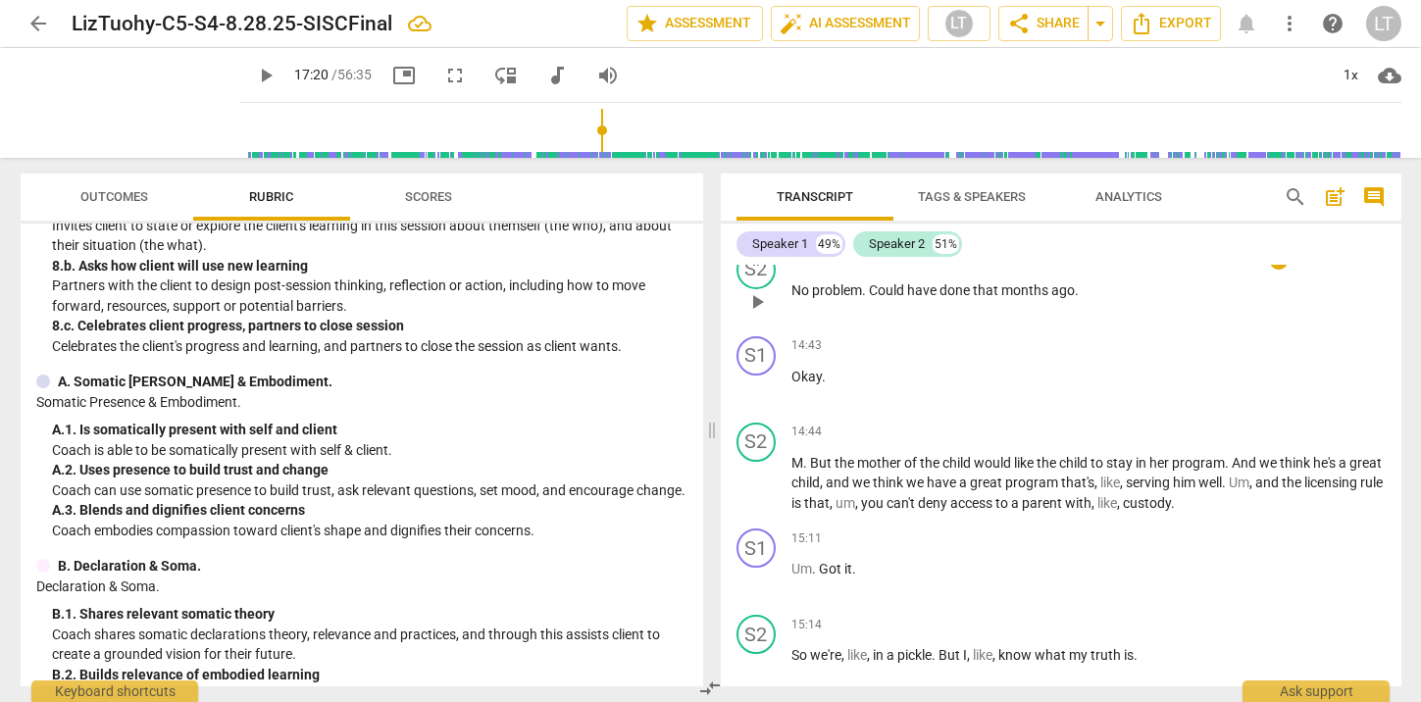
click at [805, 268] on span "14:41" at bounding box center [806, 259] width 30 height 17
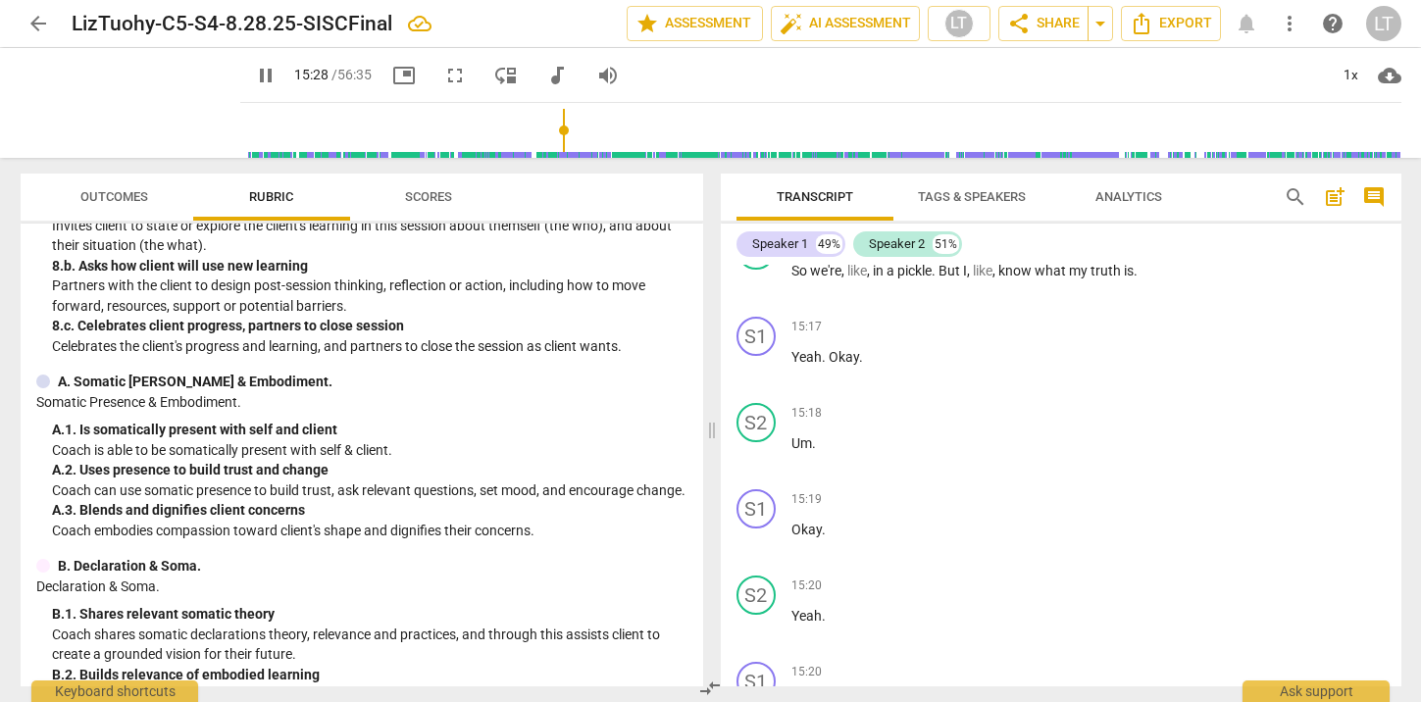
scroll to position [12235, 0]
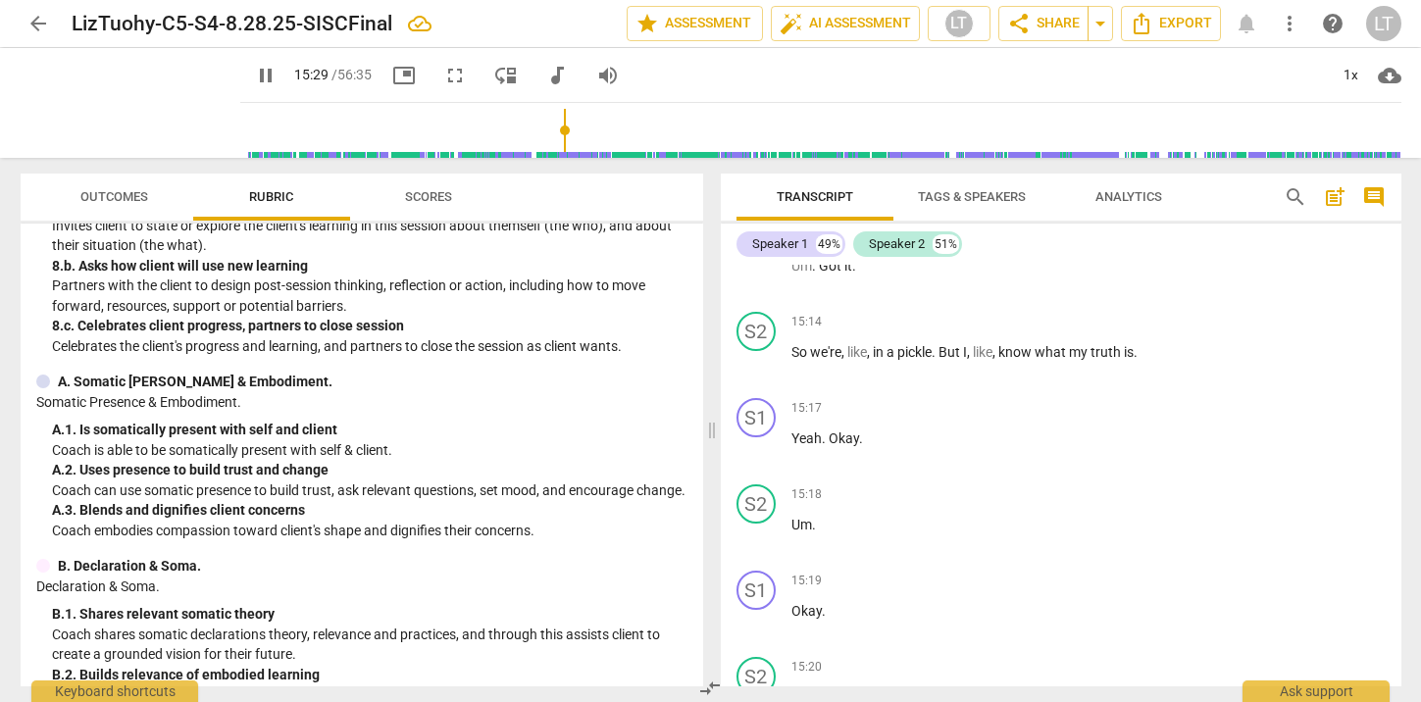
click at [254, 73] on span "pause" at bounding box center [266, 76] width 24 height 24
type input "930"
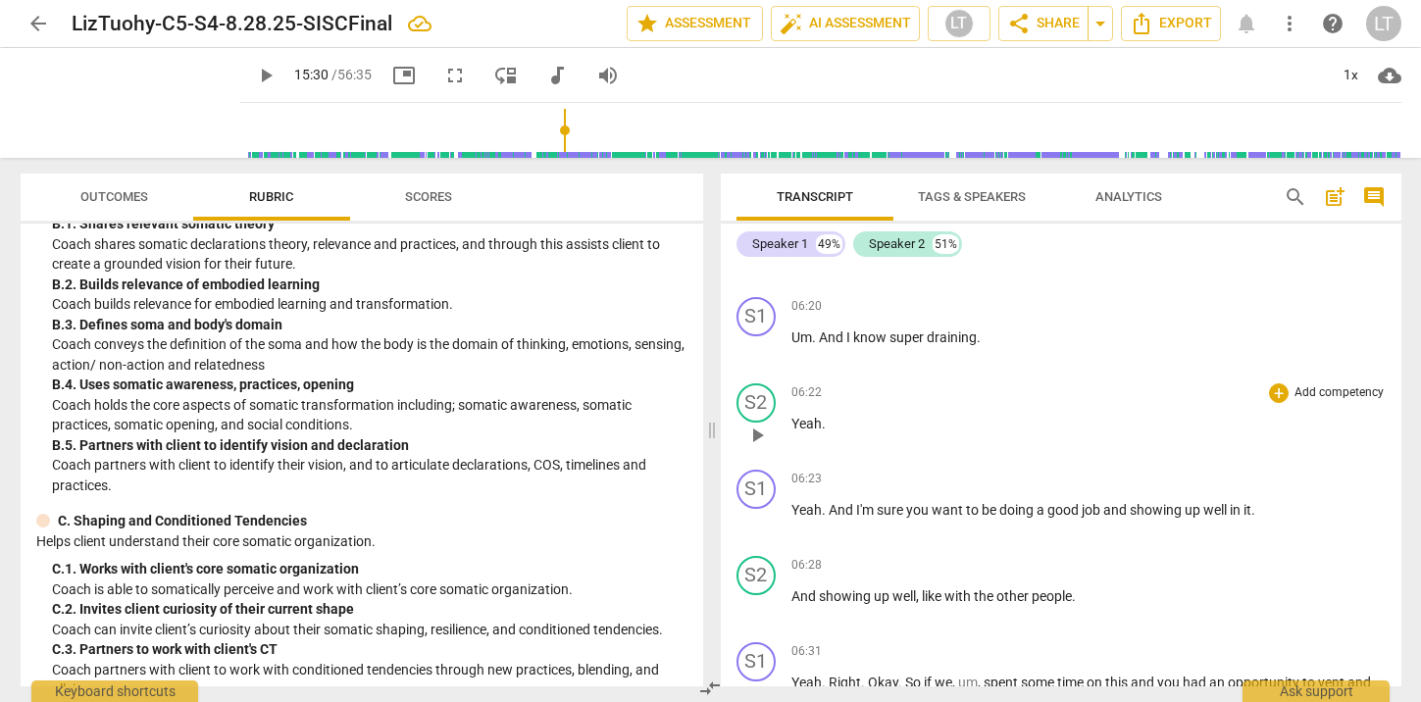
scroll to position [6452, 0]
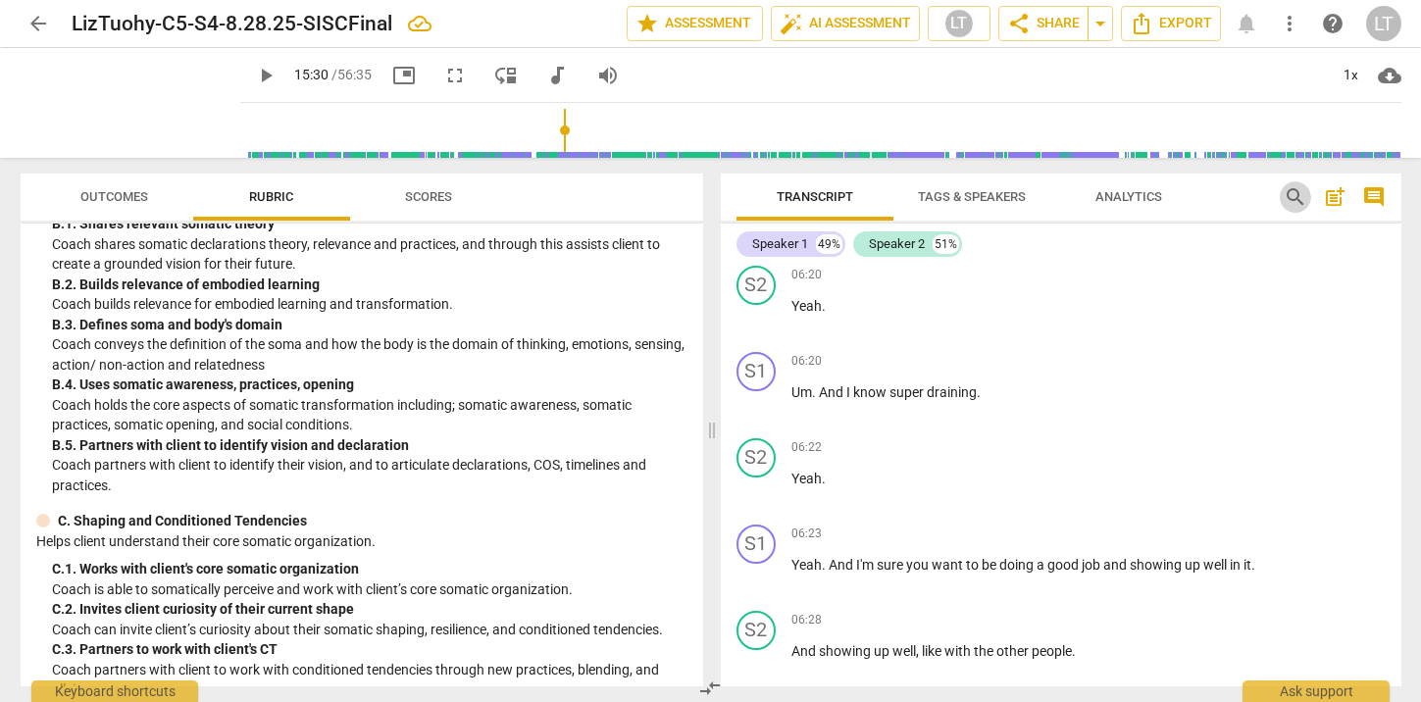
click at [1291, 193] on span "search" at bounding box center [1295, 197] width 24 height 24
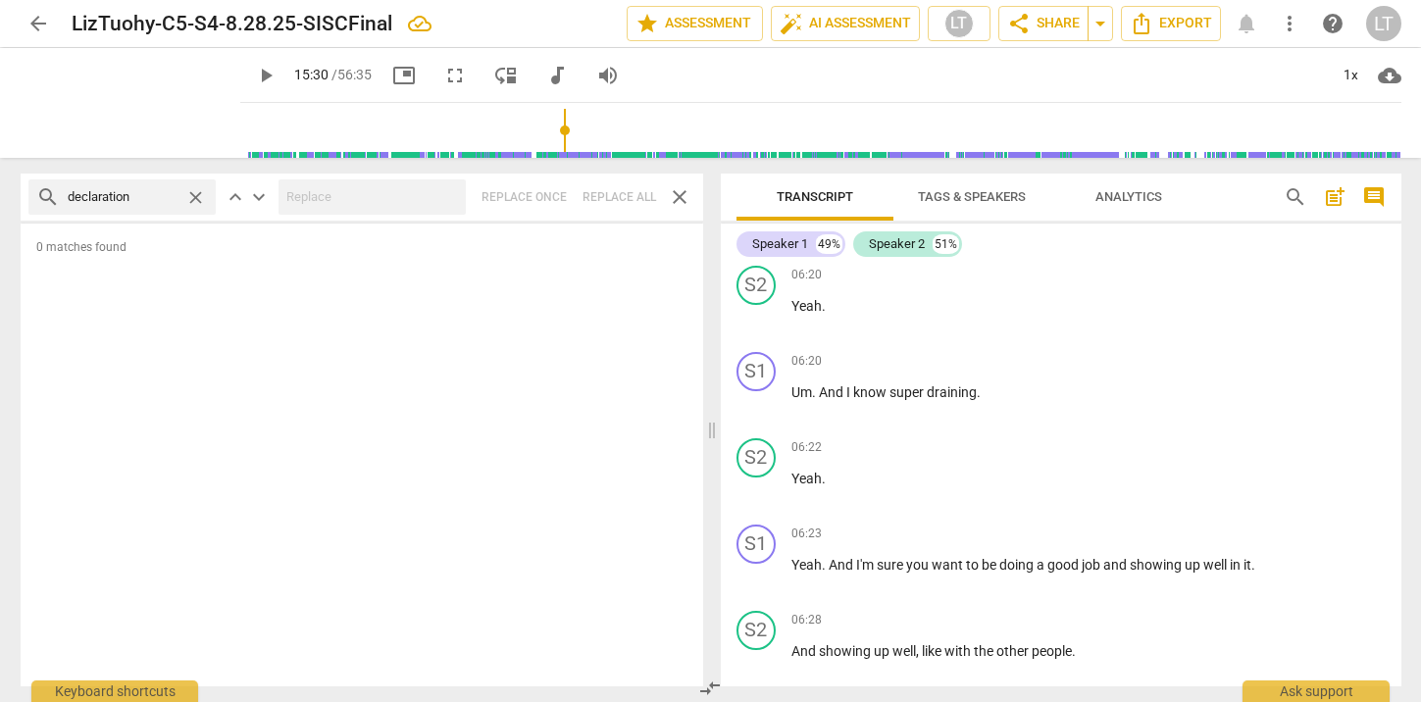
type input "declaration"
click at [676, 190] on span "close" at bounding box center [680, 197] width 24 height 24
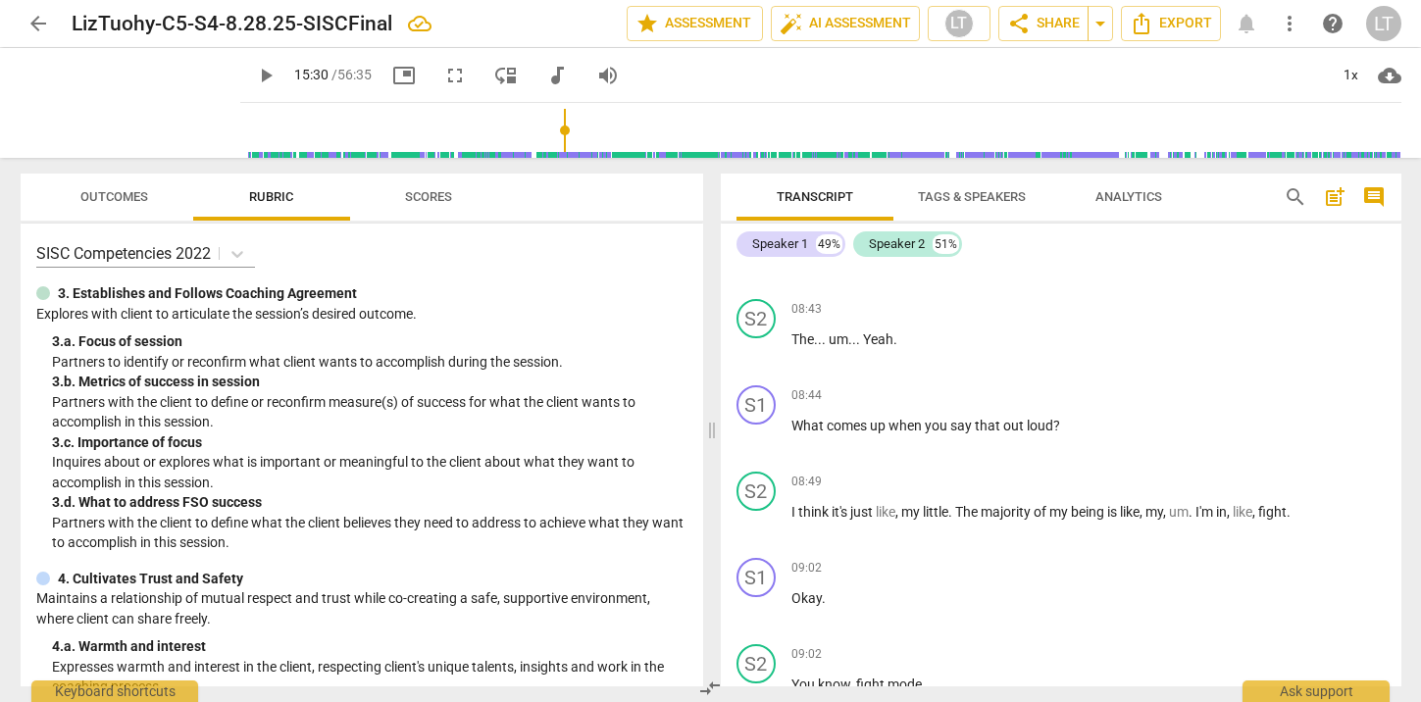
scroll to position [7385, 0]
